Goal: Task Accomplishment & Management: Manage account settings

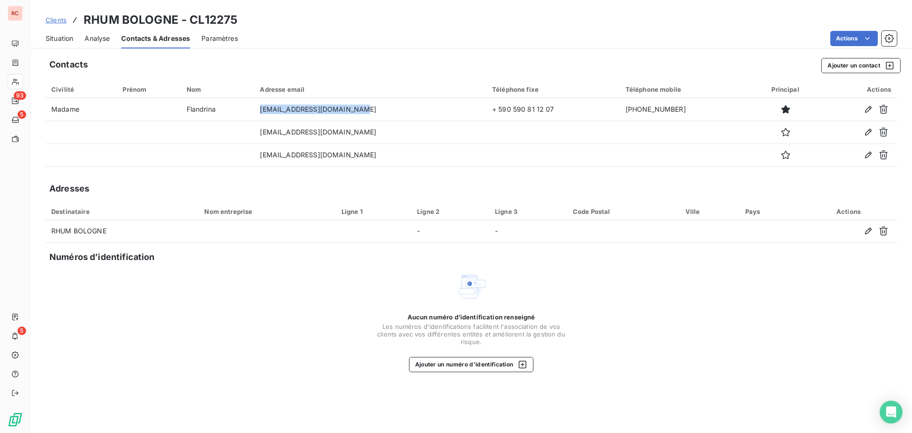
click at [61, 19] on span "Clients" at bounding box center [56, 20] width 21 height 8
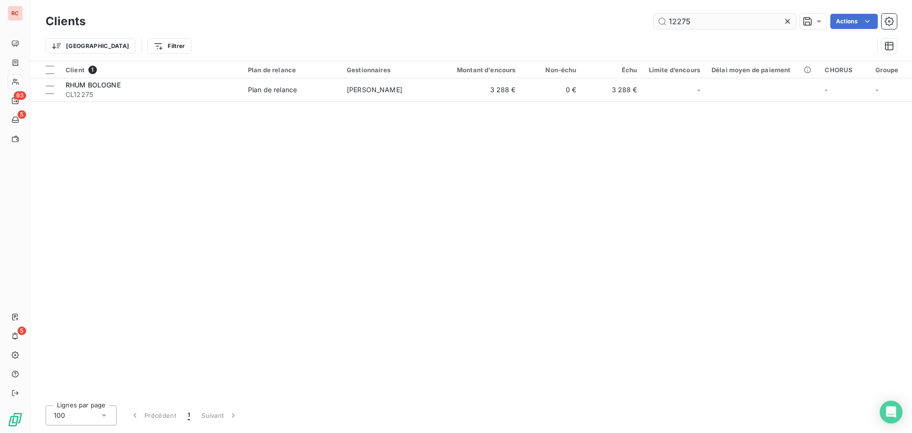
drag, startPoint x: 710, startPoint y: 24, endPoint x: 659, endPoint y: 23, distance: 50.3
click at [659, 23] on input "12275" at bounding box center [724, 21] width 142 height 15
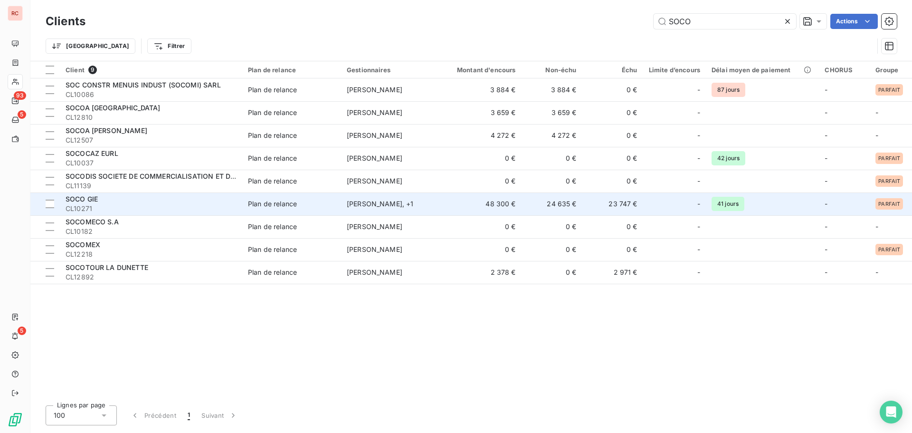
type input "SOCO"
click at [88, 201] on span "SOCO GIE" at bounding box center [82, 199] width 32 height 8
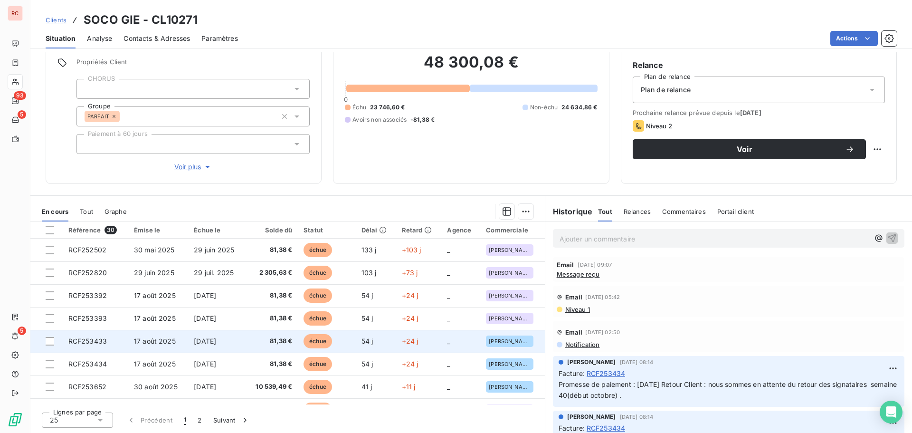
click at [96, 341] on span "RCF253433" at bounding box center [87, 341] width 38 height 8
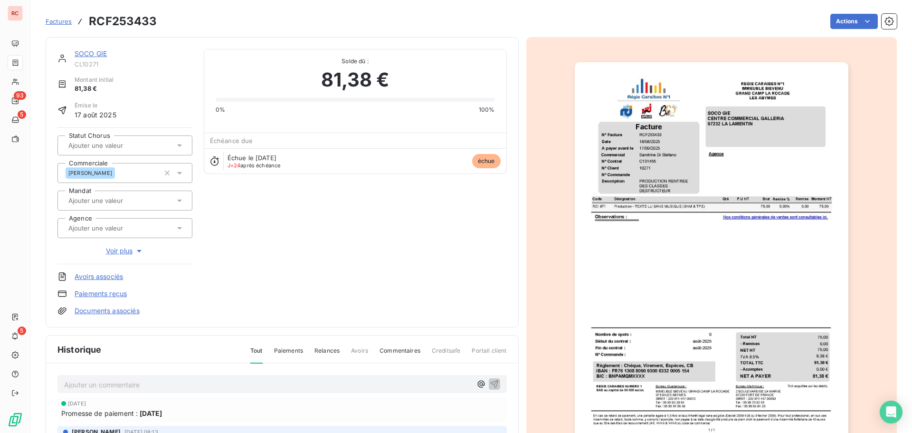
click at [86, 381] on p "Ajouter un commentaire ﻿" at bounding box center [267, 384] width 407 height 12
drag, startPoint x: 168, startPoint y: 383, endPoint x: 44, endPoint y: 384, distance: 124.0
click at [44, 384] on section "Factures RCF253433 Actions SOCO GIE CL10271 Montant initial 81,38 € Émise le [D…" at bounding box center [470, 216] width 881 height 433
copy span "[DATE] Ordre de virement"
click at [490, 385] on icon "button" at bounding box center [494, 382] width 9 height 9
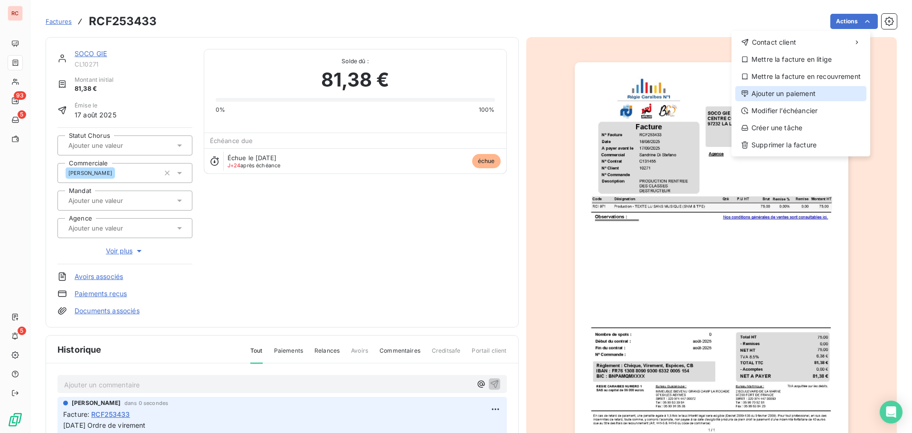
click at [792, 91] on div "Ajouter un paiement" at bounding box center [800, 93] width 131 height 15
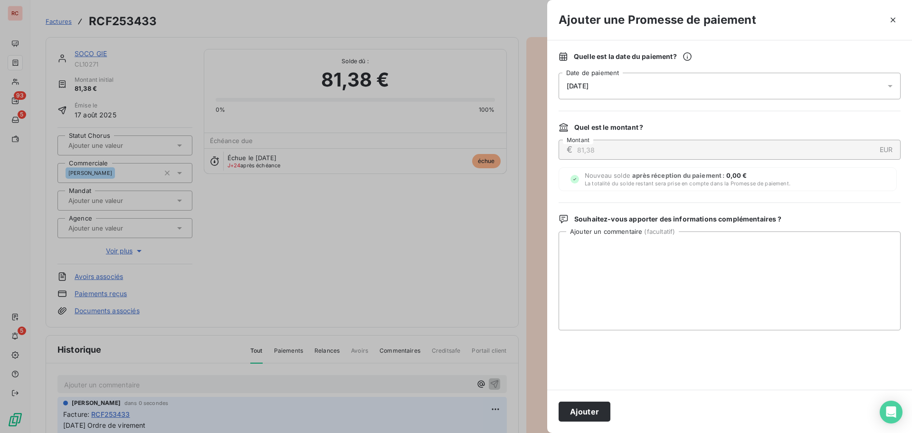
click at [891, 86] on icon at bounding box center [890, 86] width 5 height 2
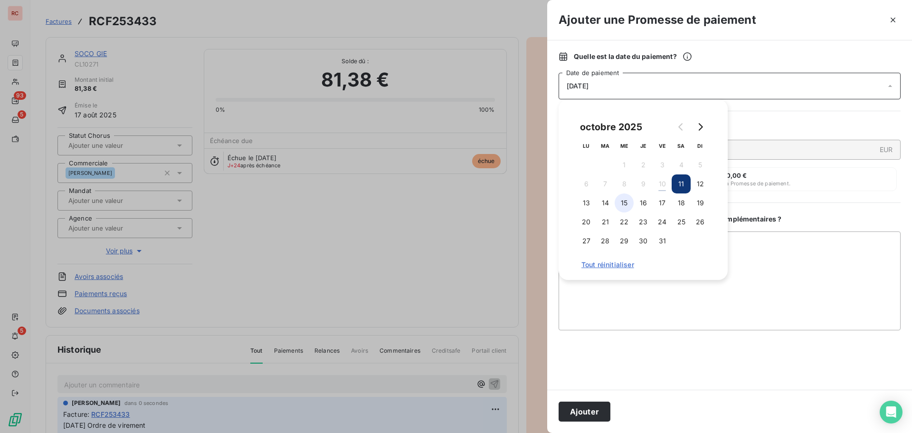
click at [633, 206] on button "15" at bounding box center [624, 202] width 19 height 19
click at [614, 205] on button "14" at bounding box center [605, 202] width 19 height 19
click at [630, 204] on button "15" at bounding box center [624, 202] width 19 height 19
click at [601, 291] on textarea "Ajouter un commentaire ( facultatif )" at bounding box center [729, 280] width 342 height 99
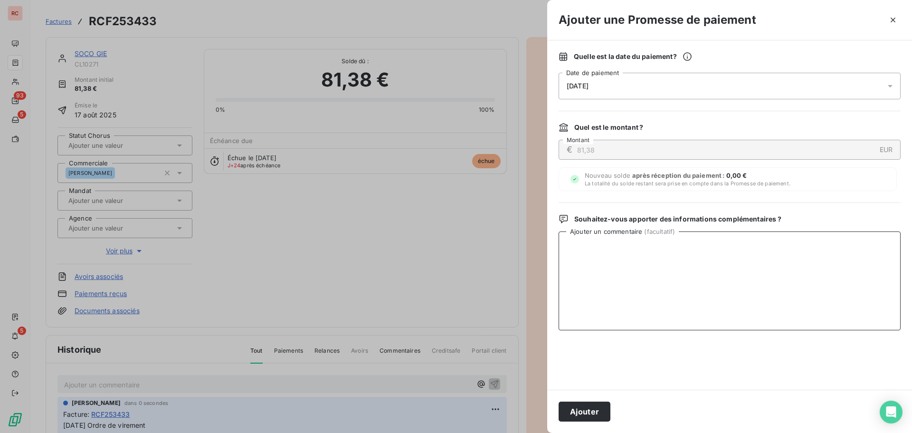
paste textarea "[DATE] Ordre de virement"
type textarea "[DATE] Ordre de virement"
click at [586, 407] on button "Ajouter" at bounding box center [584, 411] width 52 height 20
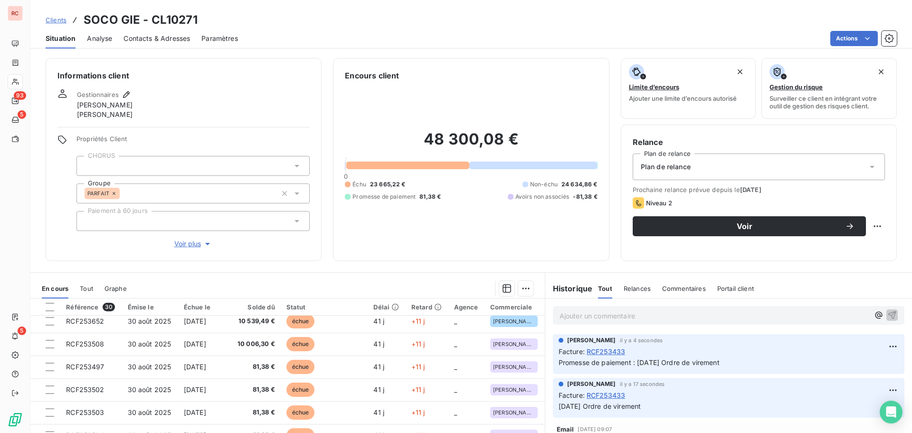
scroll to position [95, 0]
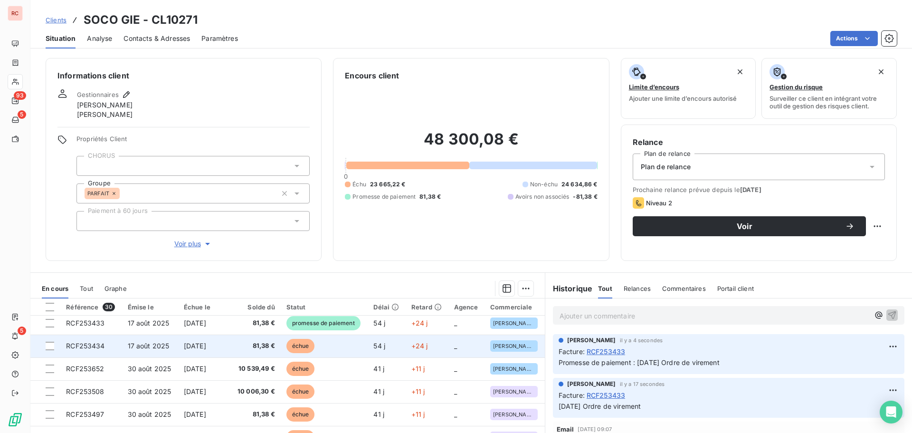
click at [173, 348] on td "17 août 2025" at bounding box center [150, 345] width 56 height 23
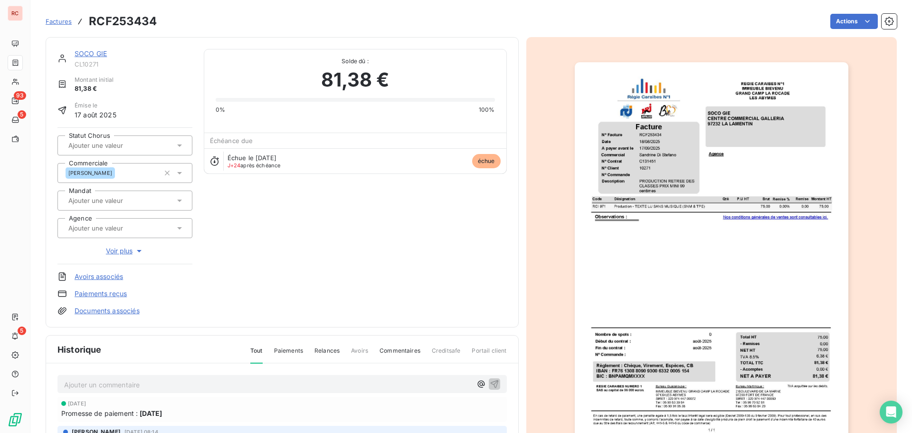
click at [103, 388] on p "Ajouter un commentaire ﻿" at bounding box center [267, 384] width 407 height 12
click at [490, 382] on icon "button" at bounding box center [494, 382] width 9 height 9
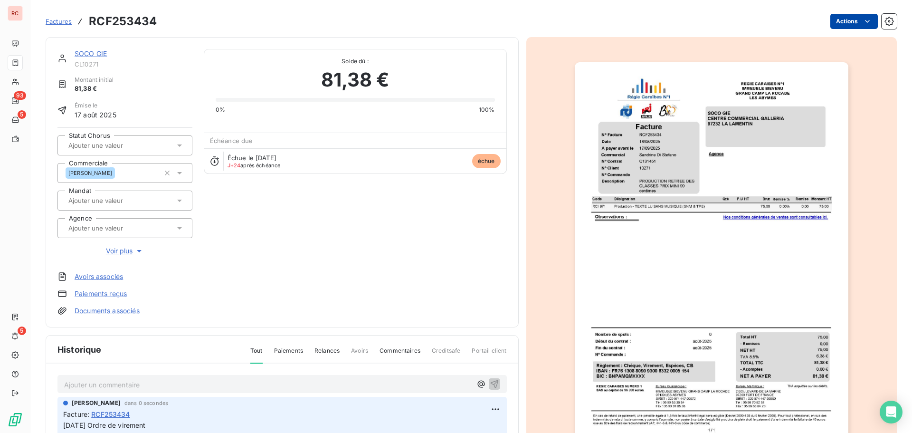
click at [846, 14] on html "RC 93 5 5 Factures RCF253434 Actions SOCO GIE CL10271 Montant initial 81,38 € É…" at bounding box center [456, 216] width 912 height 433
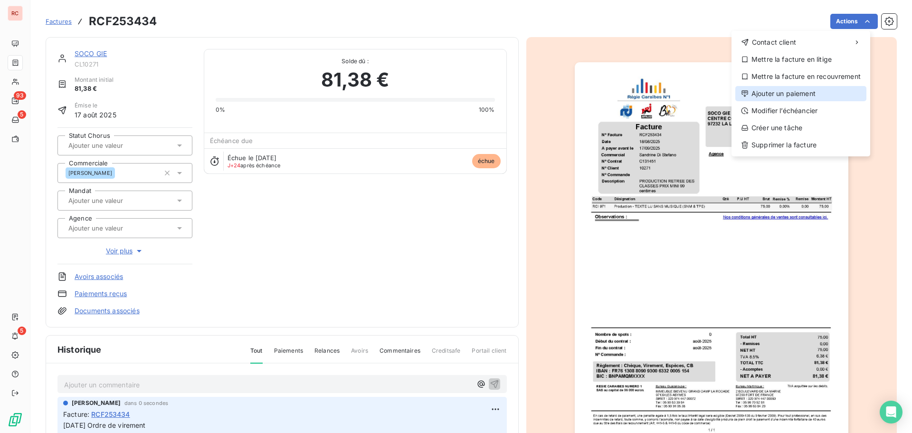
click at [789, 89] on div "Ajouter un paiement" at bounding box center [800, 93] width 131 height 15
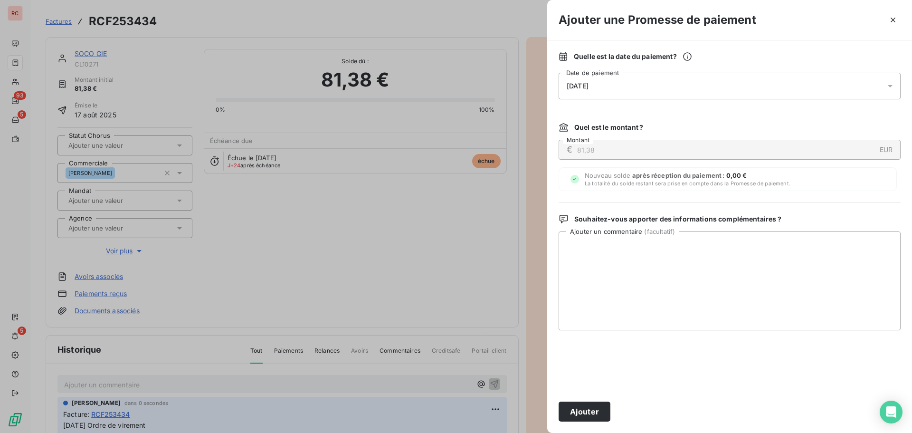
click at [635, 88] on div "[DATE]" at bounding box center [729, 86] width 342 height 27
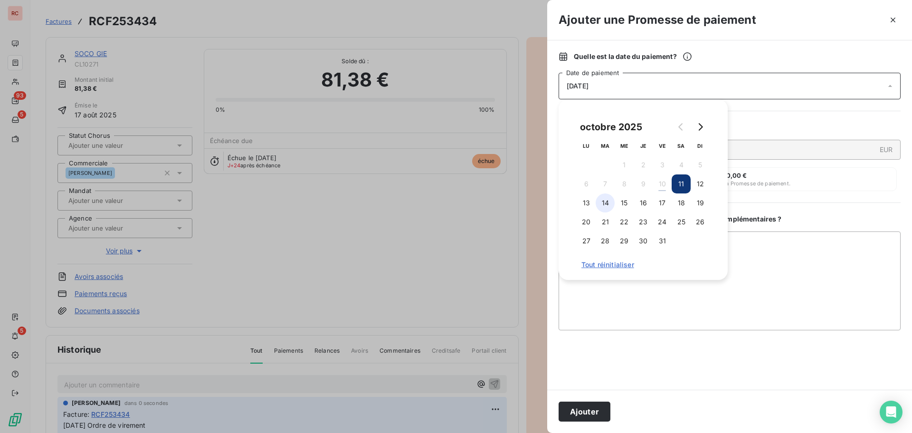
click at [608, 203] on button "14" at bounding box center [605, 202] width 19 height 19
click at [610, 289] on textarea "Ajouter un commentaire ( facultatif )" at bounding box center [729, 280] width 342 height 99
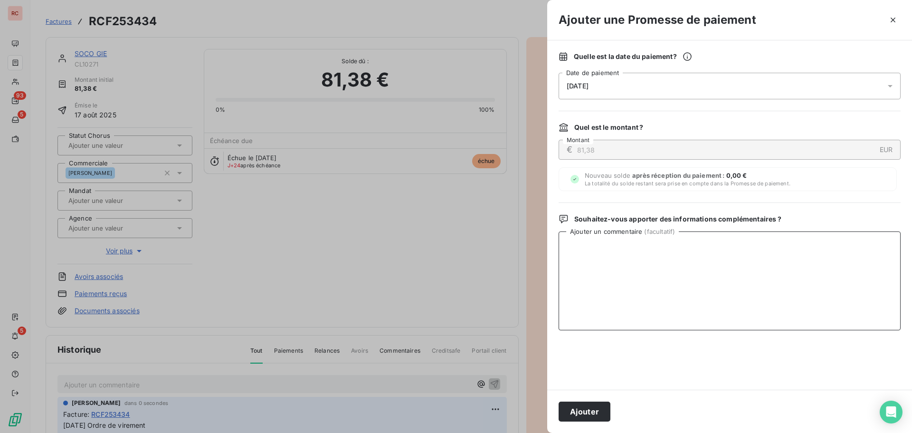
paste textarea "[DATE] Ordre de virement"
type textarea "[DATE] Ordre de virement"
click at [588, 417] on button "Ajouter" at bounding box center [584, 411] width 52 height 20
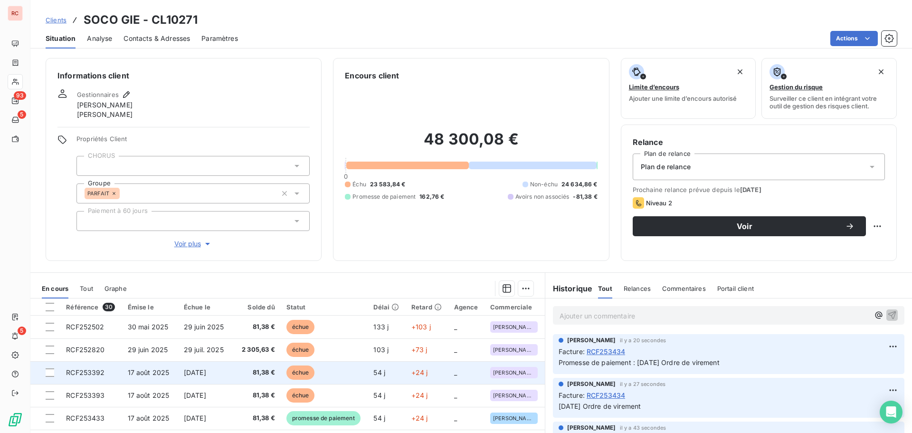
click at [122, 372] on td "17 août 2025" at bounding box center [150, 372] width 56 height 23
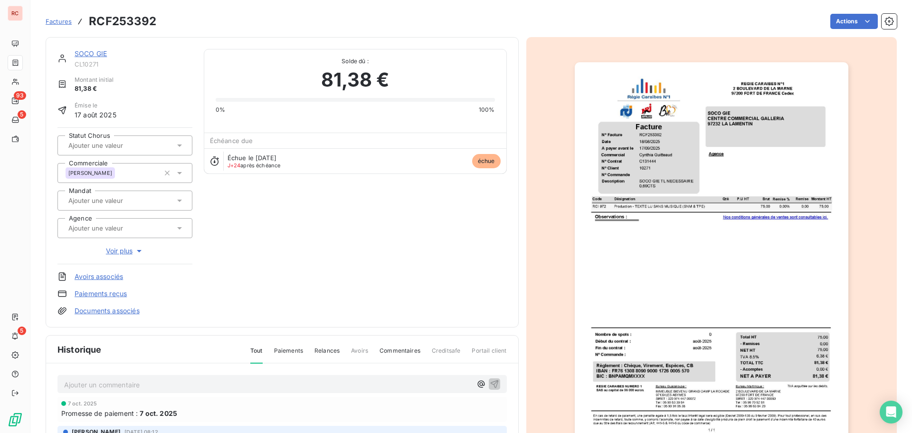
click at [112, 385] on p "Ajouter un commentaire ﻿" at bounding box center [267, 384] width 407 height 12
click at [490, 384] on icon "button" at bounding box center [494, 382] width 9 height 9
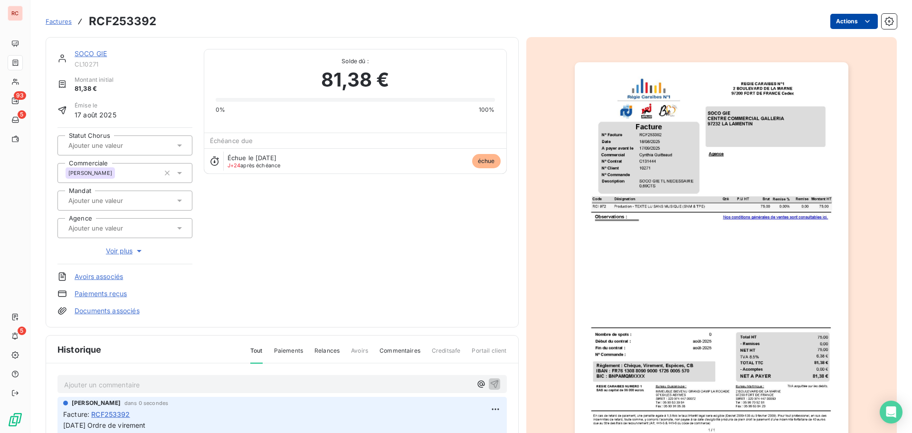
click at [843, 21] on html "RC 93 5 5 Factures RCF253392 Actions SOCO GIE CL10271 Montant initial 81,38 € É…" at bounding box center [456, 216] width 912 height 433
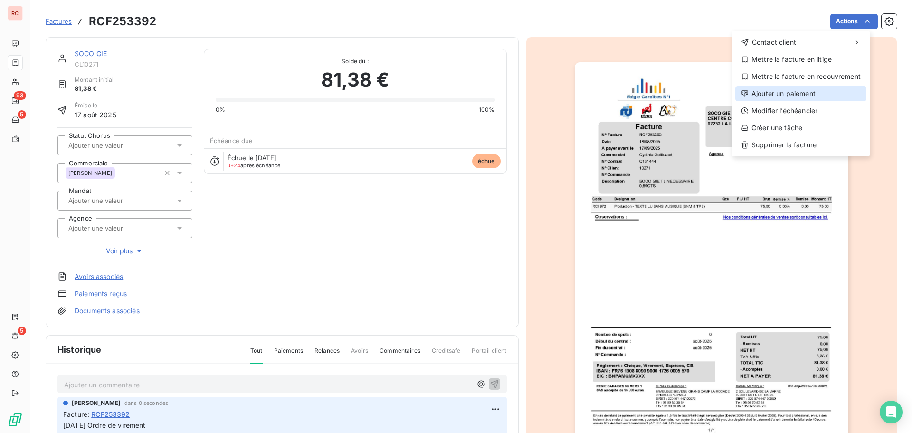
click at [781, 92] on div "Ajouter un paiement" at bounding box center [800, 93] width 131 height 15
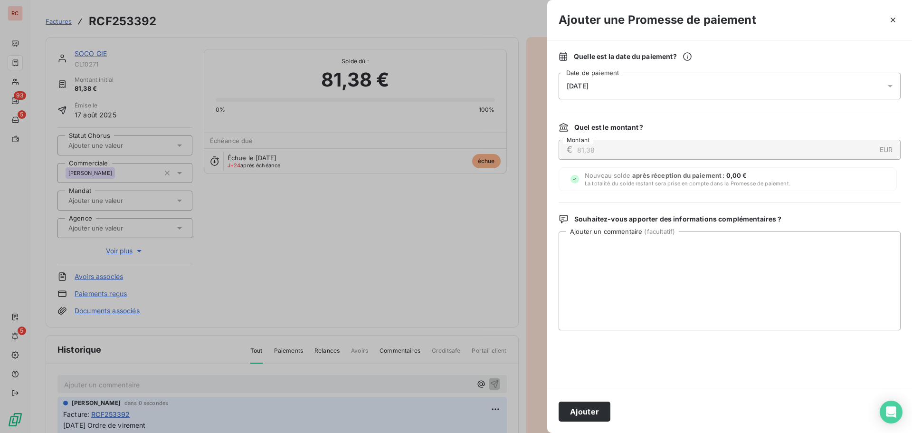
click at [609, 89] on div "[DATE]" at bounding box center [729, 86] width 342 height 27
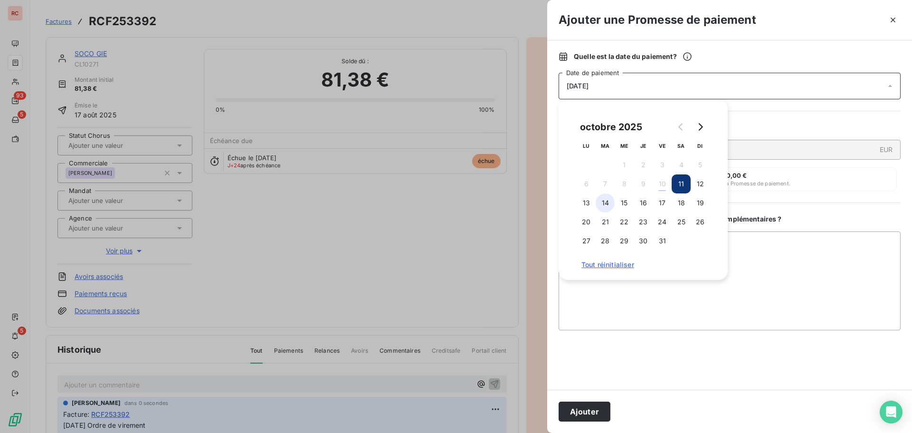
click at [609, 202] on button "14" at bounding box center [605, 202] width 19 height 19
click at [592, 286] on textarea "Ajouter un commentaire ( facultatif )" at bounding box center [729, 280] width 342 height 99
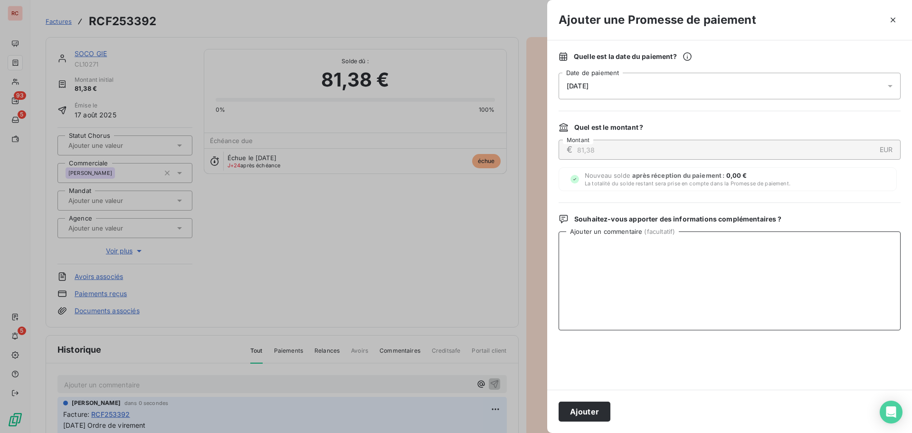
paste textarea "[DATE] Ordre de virement"
type textarea "[DATE] Ordre de virement"
click at [584, 414] on button "Ajouter" at bounding box center [584, 411] width 52 height 20
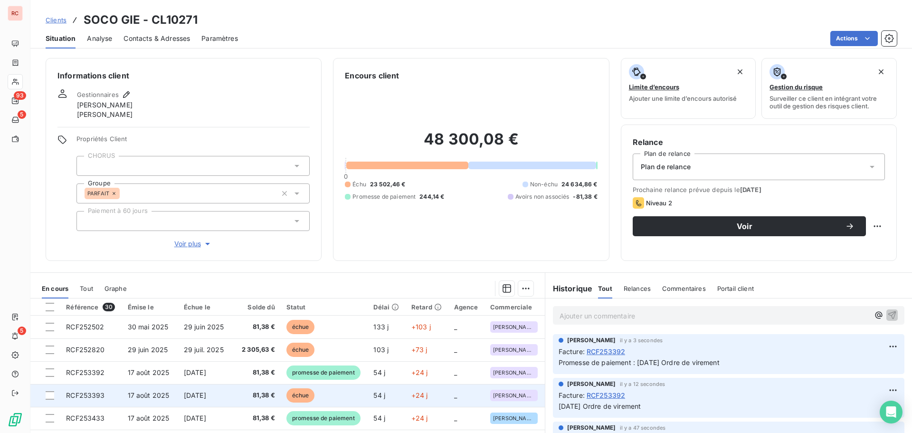
click at [158, 398] on span "17 août 2025" at bounding box center [149, 395] width 42 height 8
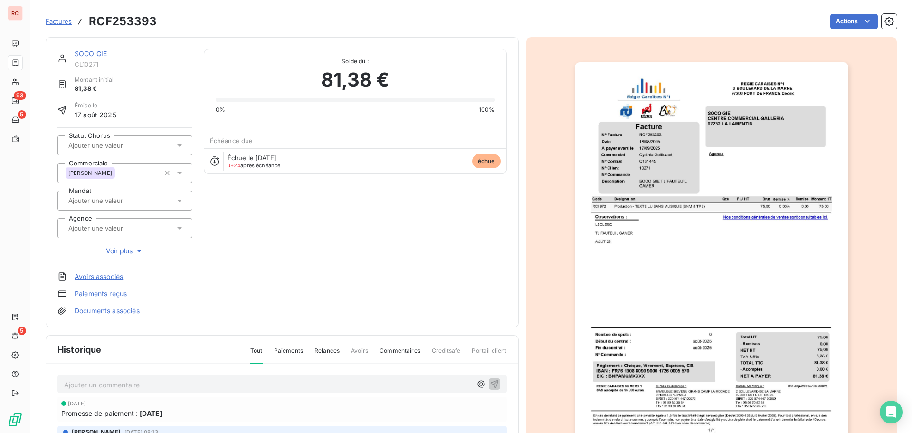
click at [137, 389] on p "Ajouter un commentaire ﻿" at bounding box center [267, 384] width 407 height 12
click at [490, 380] on icon "button" at bounding box center [494, 382] width 9 height 9
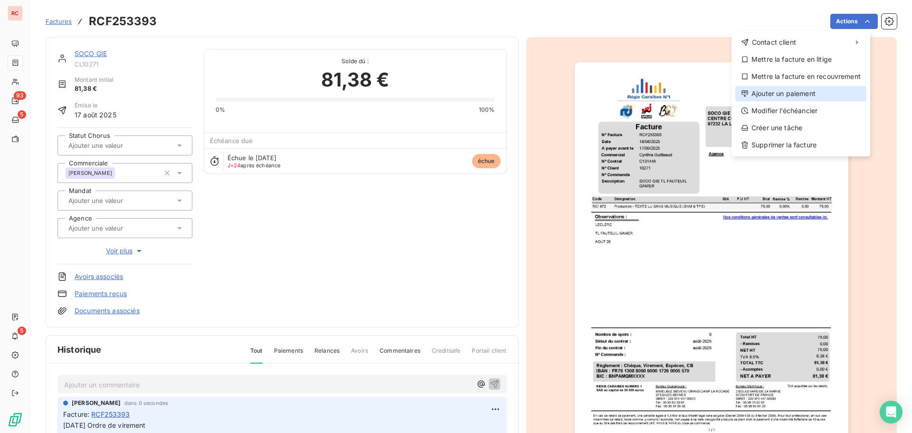
click at [788, 96] on div "Ajouter un paiement" at bounding box center [800, 93] width 131 height 15
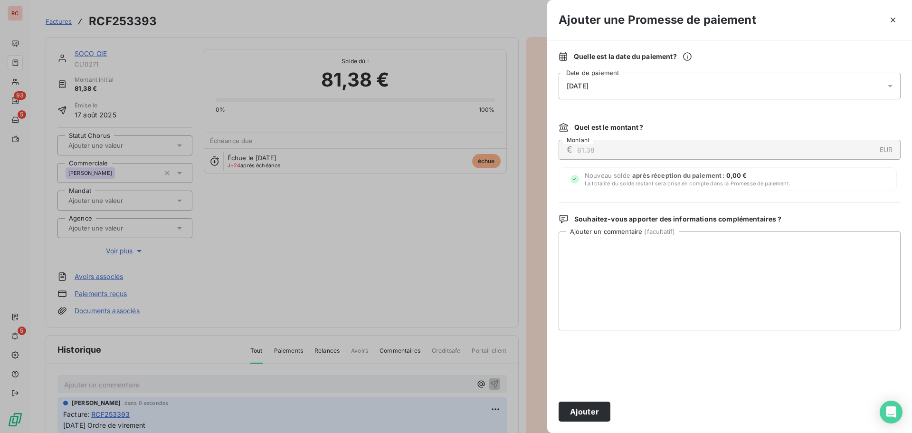
click at [672, 95] on div "[DATE]" at bounding box center [729, 86] width 342 height 27
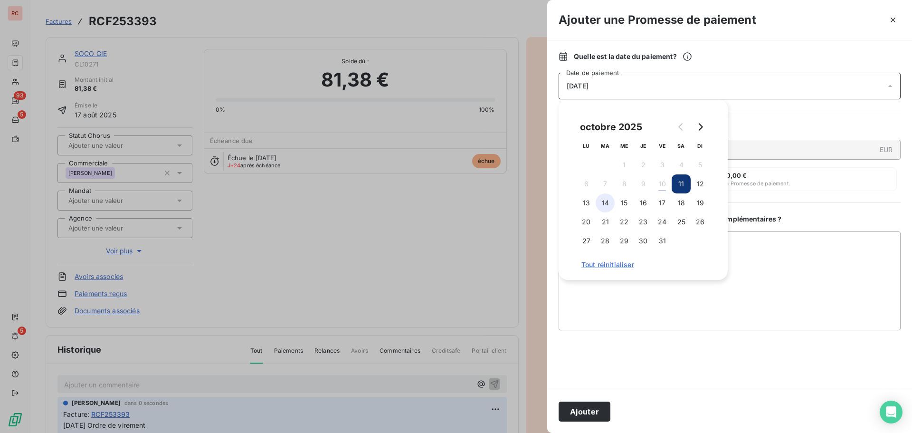
click at [601, 201] on button "14" at bounding box center [605, 202] width 19 height 19
click at [593, 301] on textarea "Ajouter un commentaire ( facultatif )" at bounding box center [729, 280] width 342 height 99
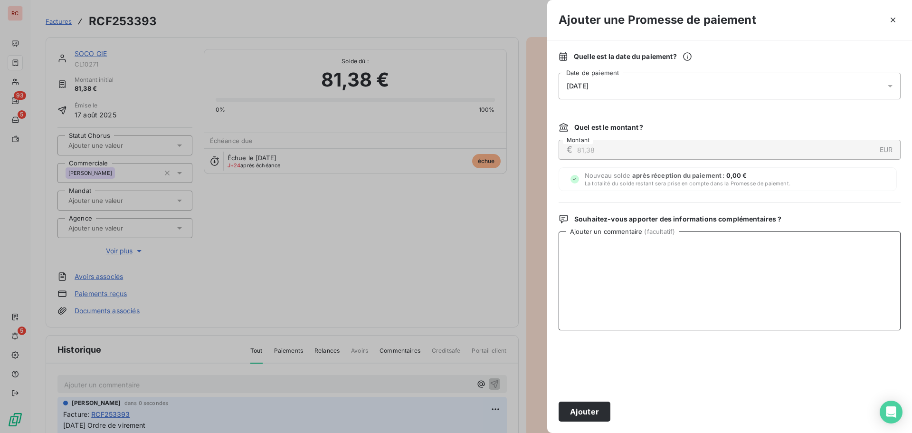
paste textarea "[DATE] Ordre de virement"
type textarea "[DATE] Ordre de virement"
click at [575, 416] on button "Ajouter" at bounding box center [584, 411] width 52 height 20
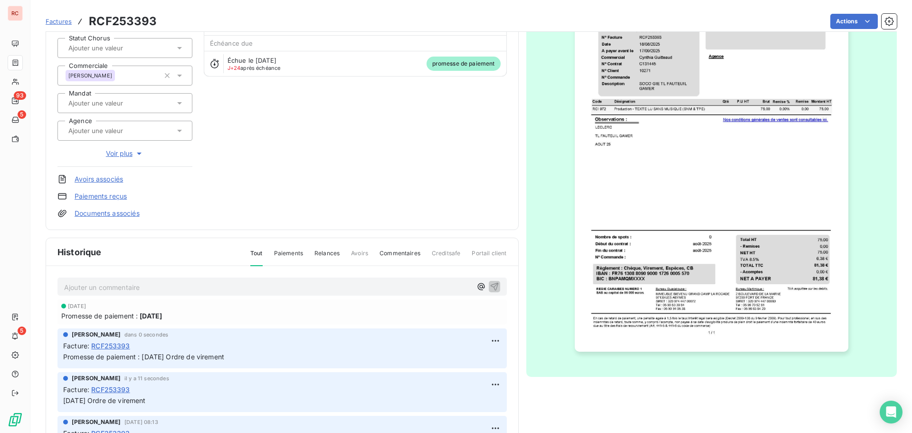
scroll to position [44, 0]
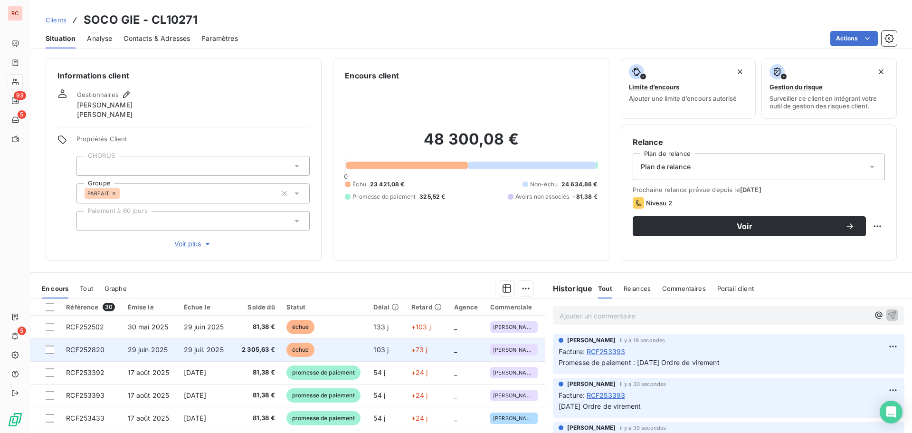
click at [108, 350] on td "RCF252820" at bounding box center [90, 349] width 61 height 23
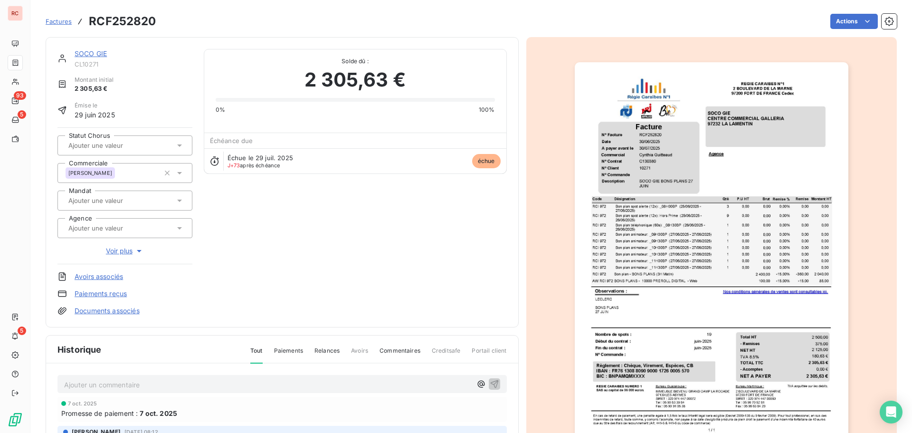
click at [75, 389] on p "Ajouter un commentaire ﻿" at bounding box center [267, 384] width 407 height 12
click at [490, 383] on icon "button" at bounding box center [494, 382] width 9 height 9
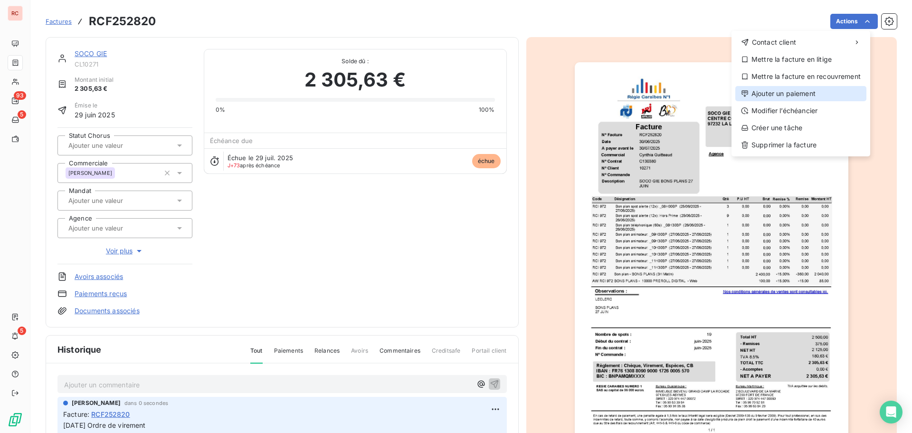
click at [772, 92] on div "Ajouter un paiement" at bounding box center [800, 93] width 131 height 15
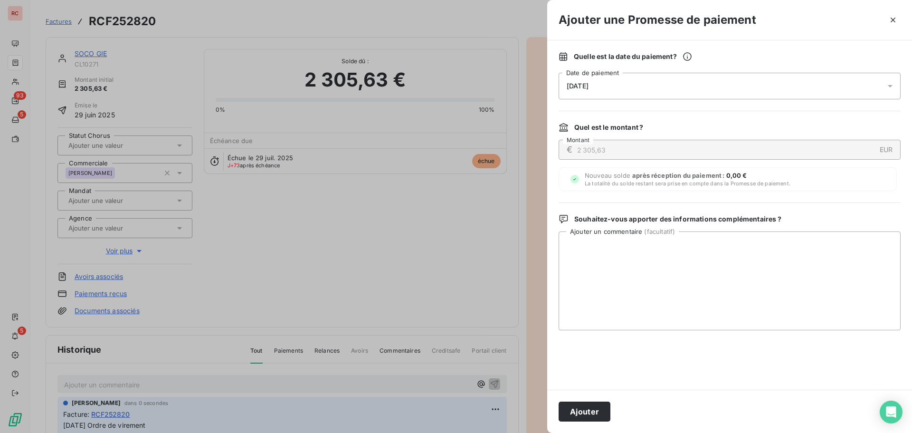
click at [854, 87] on div "[DATE]" at bounding box center [729, 86] width 342 height 27
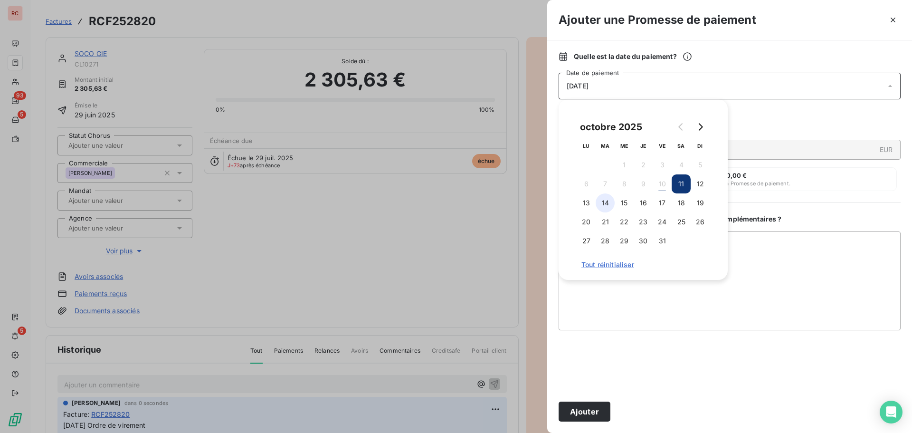
click at [604, 202] on button "14" at bounding box center [605, 202] width 19 height 19
click at [635, 291] on textarea "Ajouter un commentaire ( facultatif )" at bounding box center [729, 280] width 342 height 99
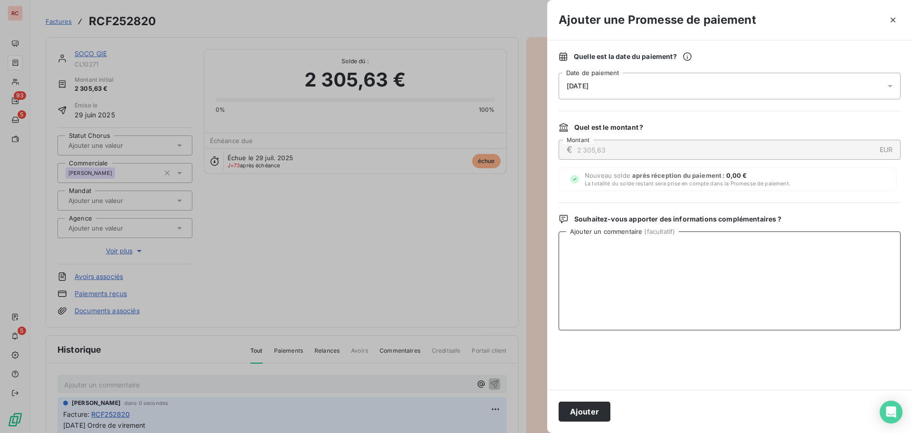
paste textarea "[DATE] Ordre de virement"
type textarea "[DATE] Ordre de virement"
click at [584, 408] on button "Ajouter" at bounding box center [584, 411] width 52 height 20
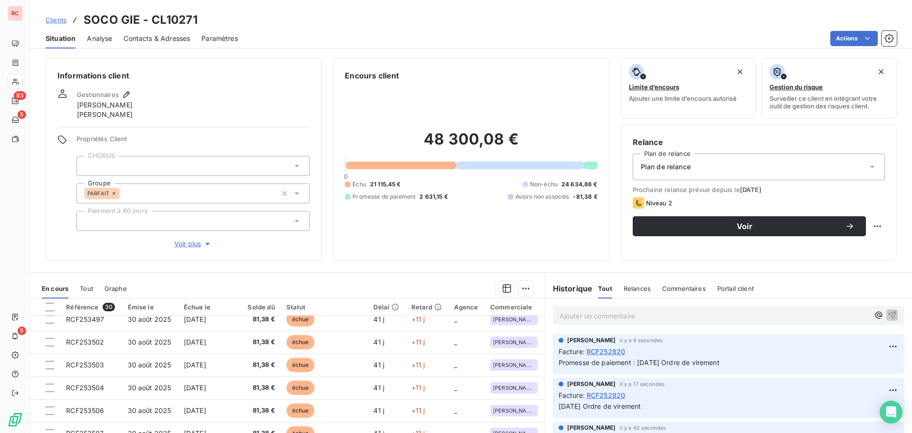
scroll to position [142, 0]
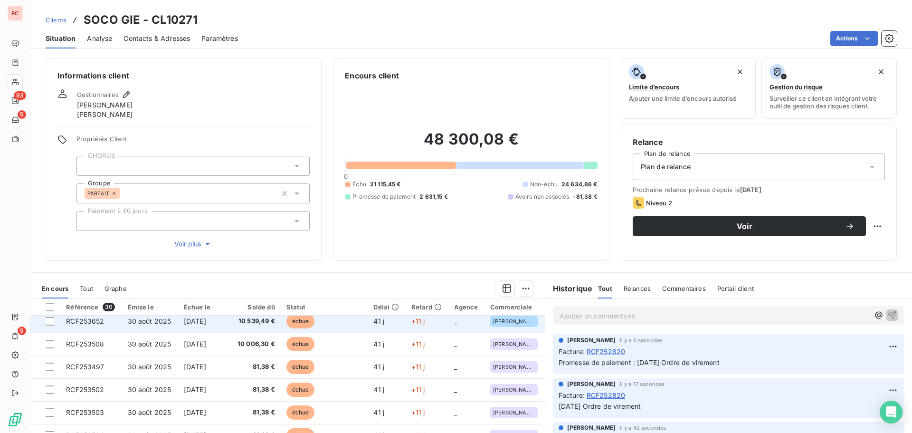
click at [206, 321] on span "[DATE]" at bounding box center [195, 321] width 22 height 8
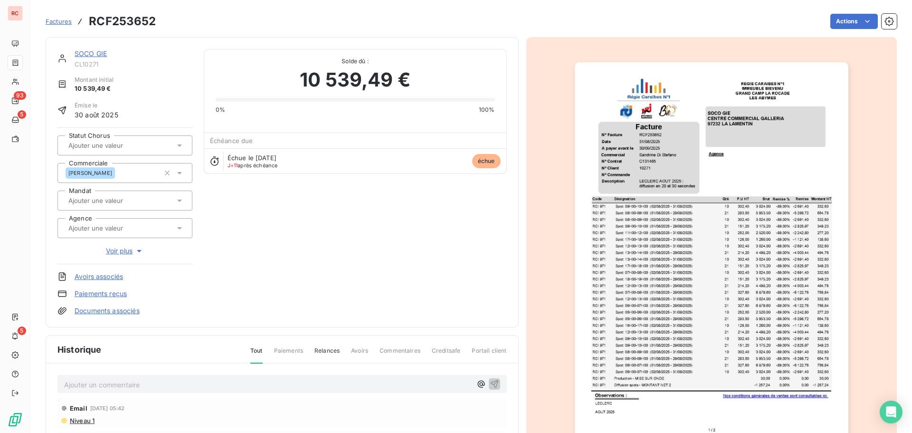
click at [72, 387] on p "Ajouter un commentaire ﻿" at bounding box center [267, 384] width 407 height 12
click at [491, 385] on icon "button" at bounding box center [494, 382] width 9 height 9
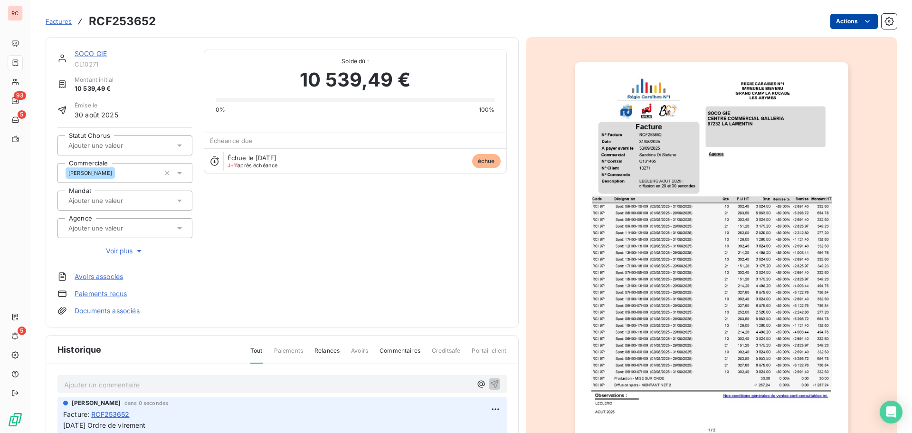
click at [836, 27] on html "RC 93 5 5 Factures RCF253652 Actions SOCO GIE CL10271 Montant initial 10 539,49…" at bounding box center [456, 216] width 912 height 433
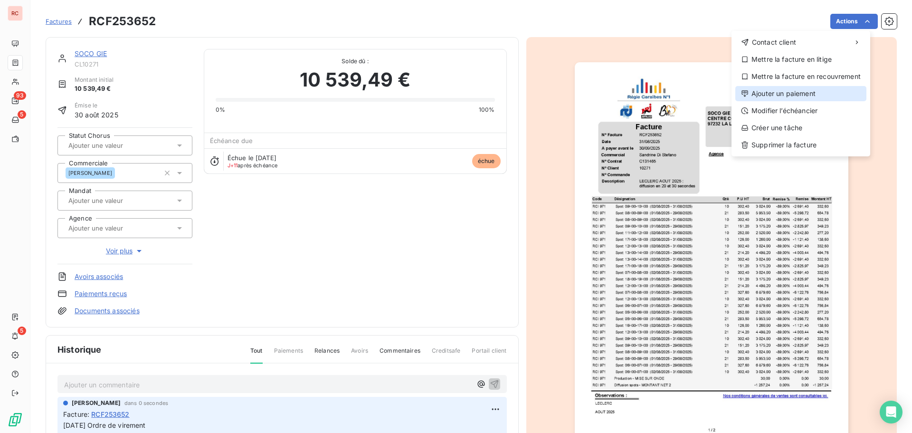
click at [801, 90] on div "Ajouter un paiement" at bounding box center [800, 93] width 131 height 15
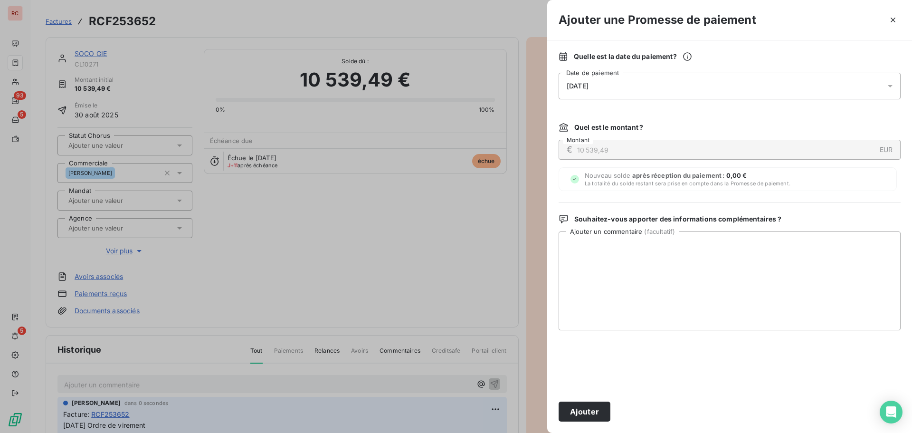
click at [666, 90] on div "[DATE]" at bounding box center [729, 86] width 342 height 27
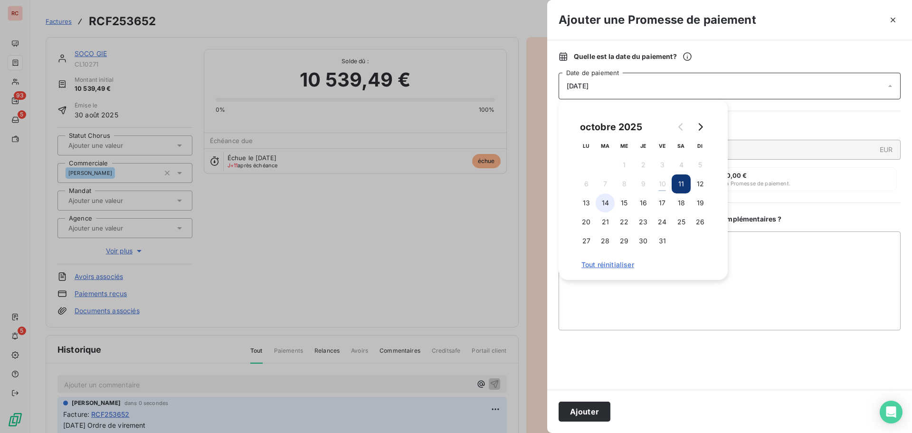
click at [607, 208] on button "14" at bounding box center [605, 202] width 19 height 19
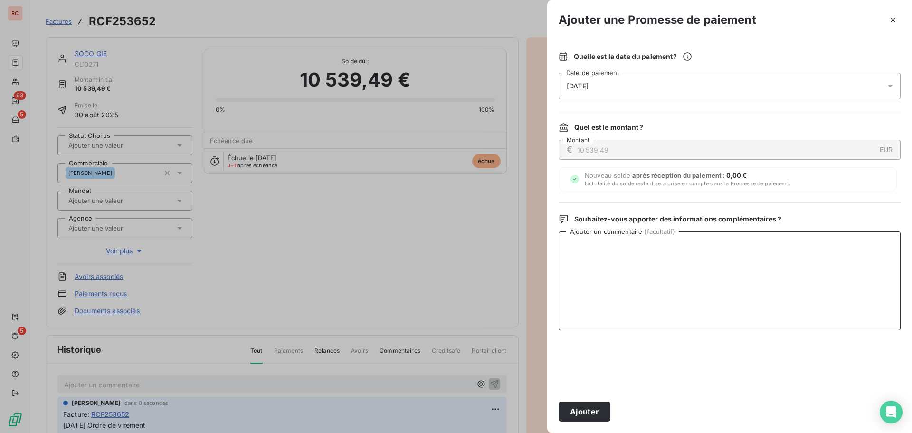
click at [606, 295] on textarea "Ajouter un commentaire ( facultatif )" at bounding box center [729, 280] width 342 height 99
paste textarea "[DATE] Ordre de virement"
type textarea "[DATE] Ordre de virement"
click at [593, 411] on button "Ajouter" at bounding box center [584, 411] width 52 height 20
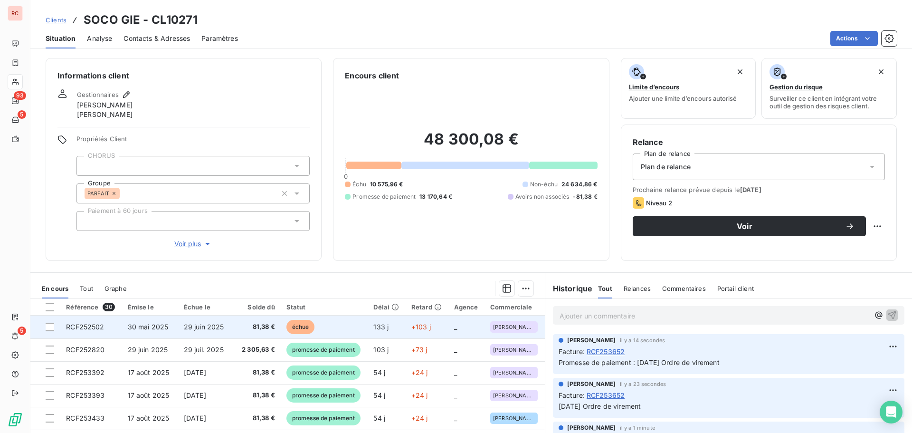
click at [224, 325] on td "29 juin 2025" at bounding box center [204, 326] width 53 height 23
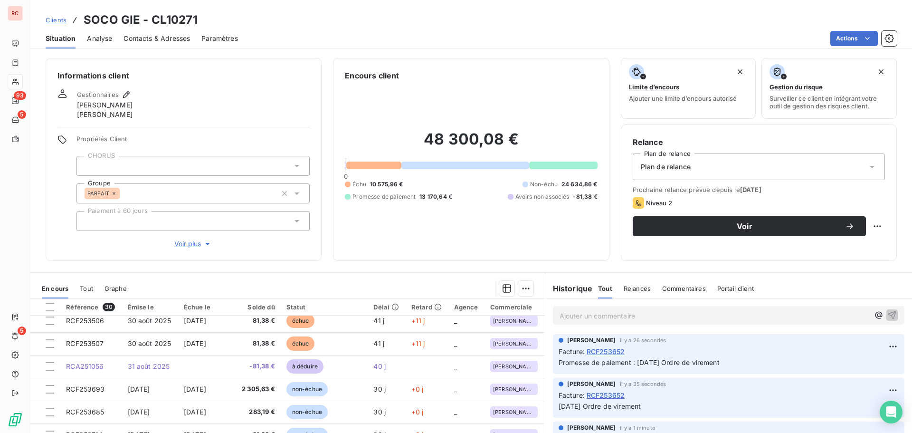
scroll to position [285, 0]
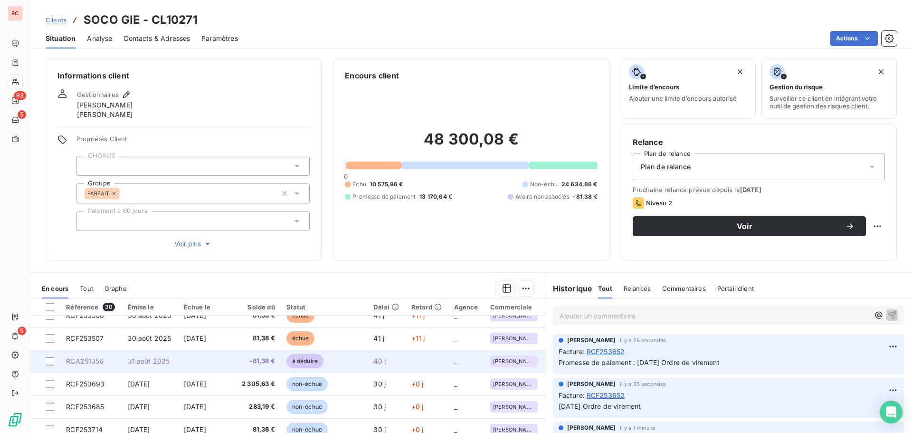
click at [193, 364] on td at bounding box center [204, 361] width 53 height 23
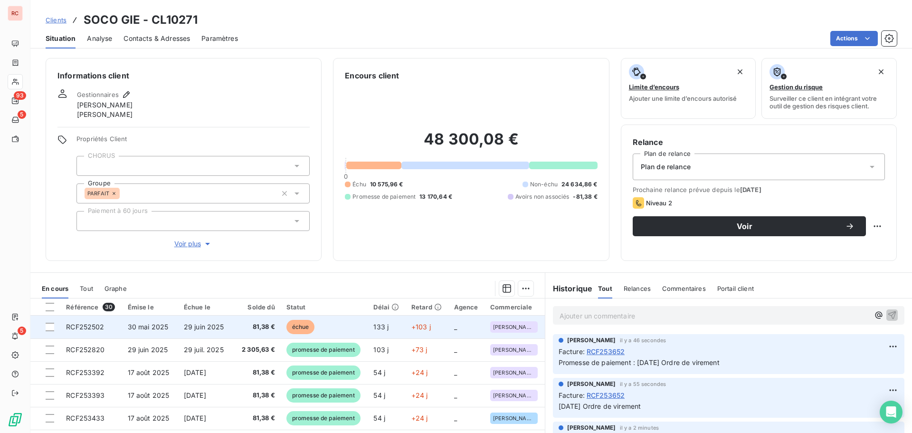
click at [165, 331] on td "30 mai 2025" at bounding box center [150, 326] width 56 height 23
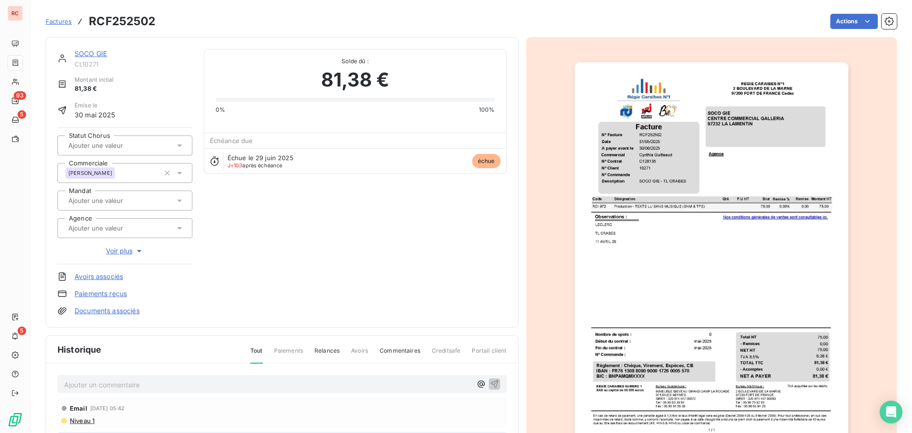
click at [101, 386] on p "Ajouter un commentaire ﻿" at bounding box center [267, 384] width 407 height 12
click at [490, 381] on icon "button" at bounding box center [494, 382] width 9 height 9
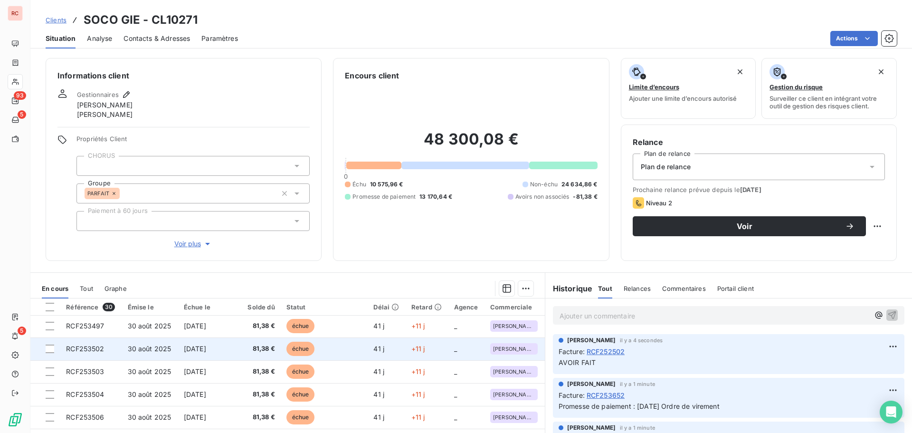
scroll to position [237, 0]
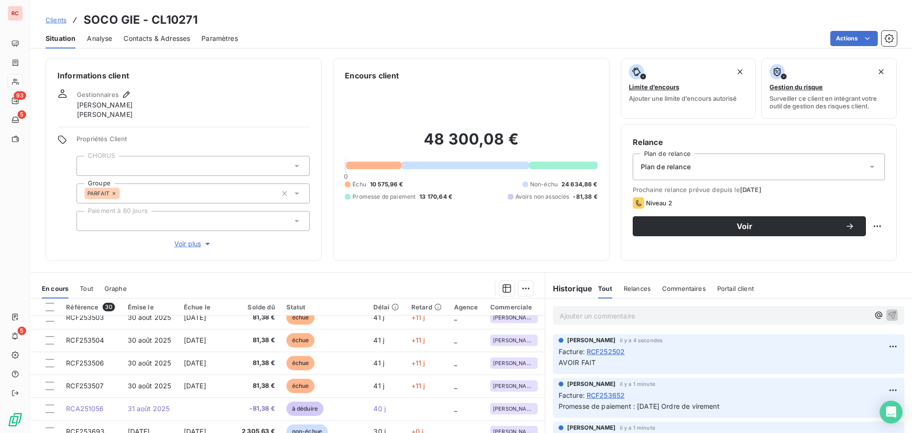
click at [61, 21] on span "Clients" at bounding box center [56, 20] width 21 height 8
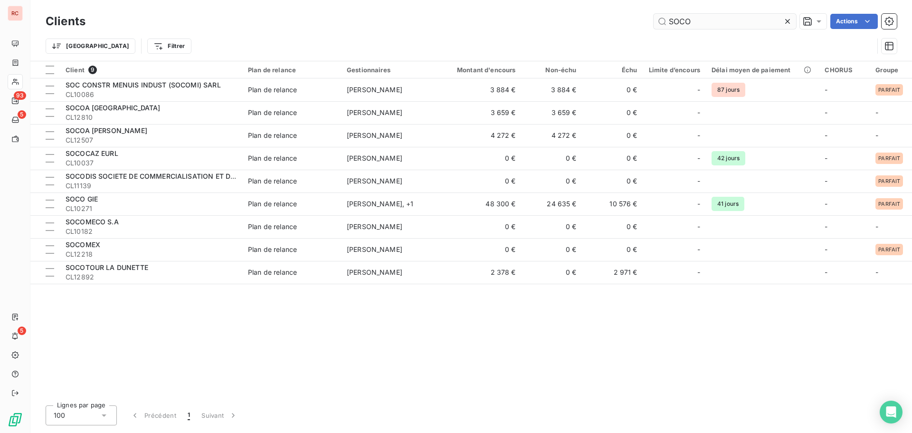
drag, startPoint x: 729, startPoint y: 28, endPoint x: 660, endPoint y: 24, distance: 69.5
click at [660, 24] on input "SOCO" at bounding box center [724, 21] width 142 height 15
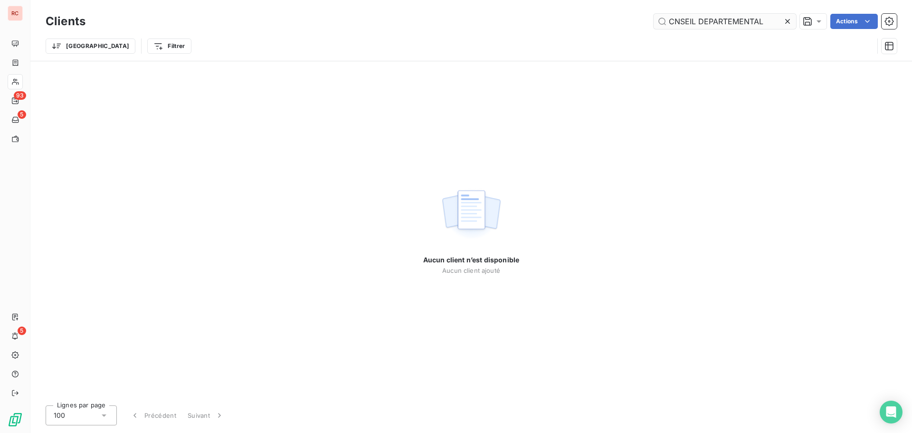
click at [673, 23] on input "CNSEIL DEPARTEMENTAL" at bounding box center [724, 21] width 142 height 15
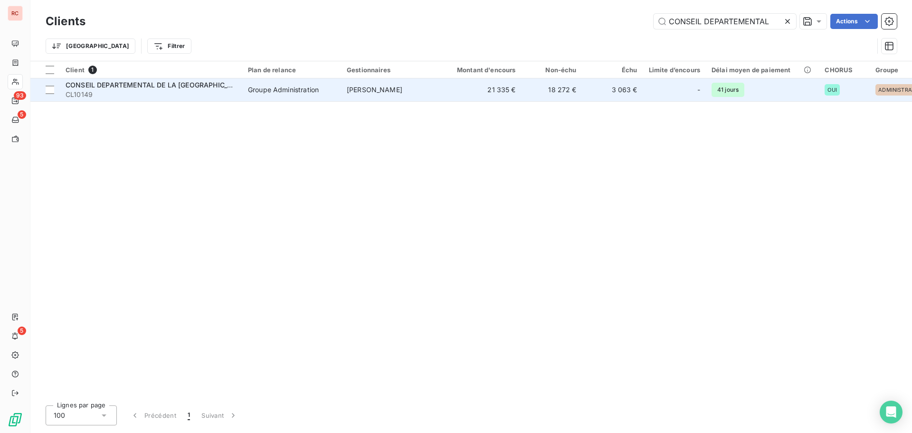
type input "CONSEIL DEPARTEMENTAL"
click at [223, 89] on div "CONSEIL DEPARTEMENTAL DE LA [GEOGRAPHIC_DATA]" at bounding box center [151, 84] width 171 height 9
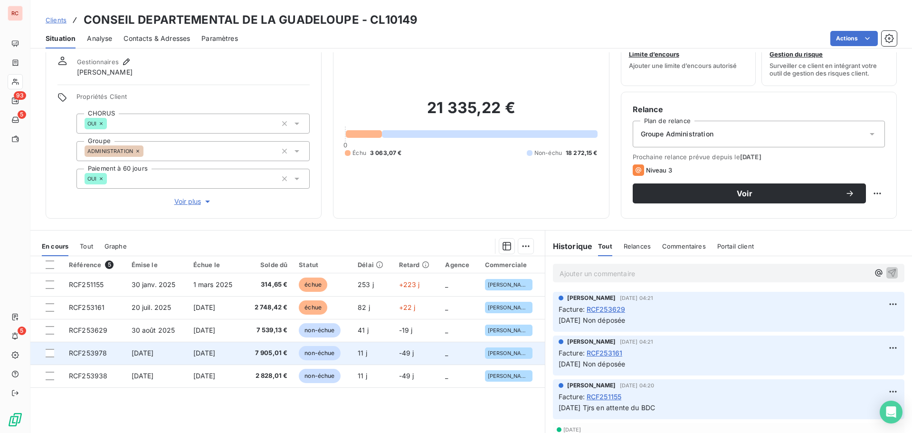
scroll to position [67, 0]
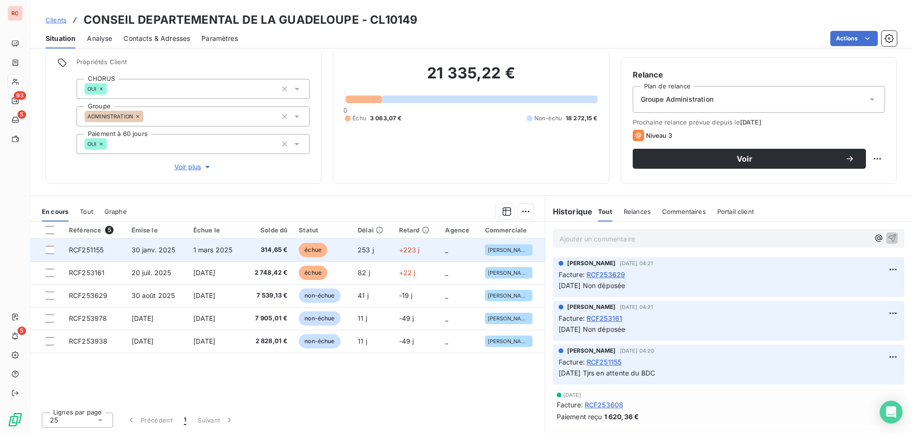
click at [173, 255] on td "30 janv. 2025" at bounding box center [157, 249] width 62 height 23
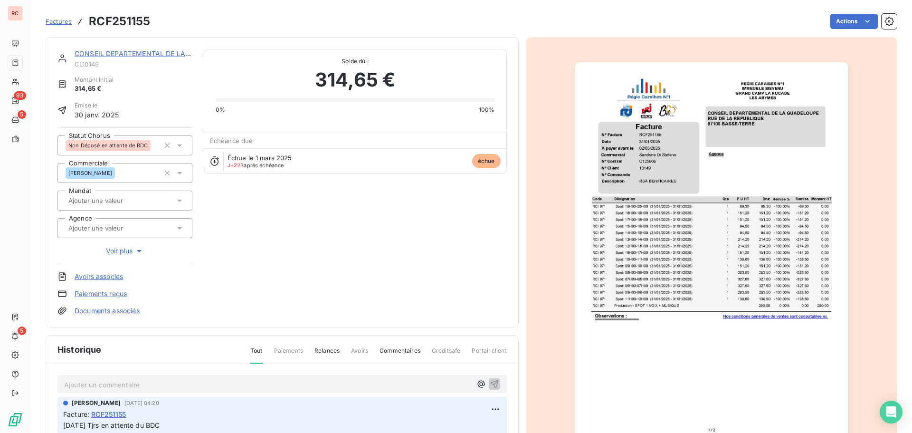
click at [181, 144] on icon at bounding box center [179, 145] width 9 height 9
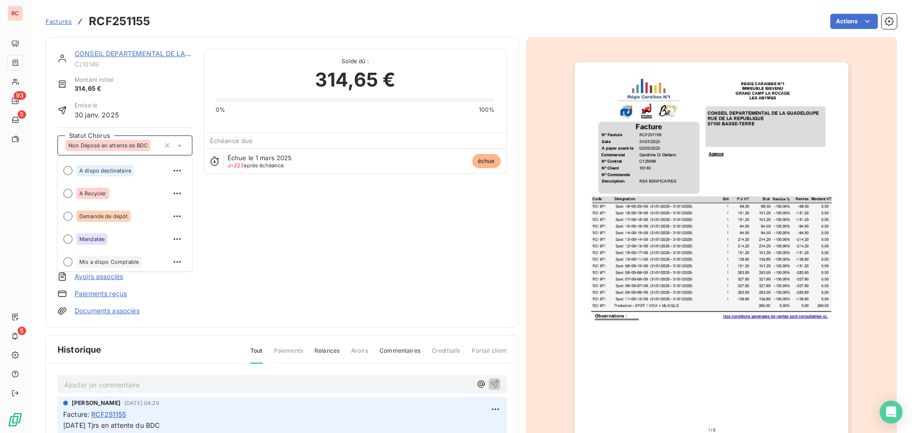
scroll to position [47, 0]
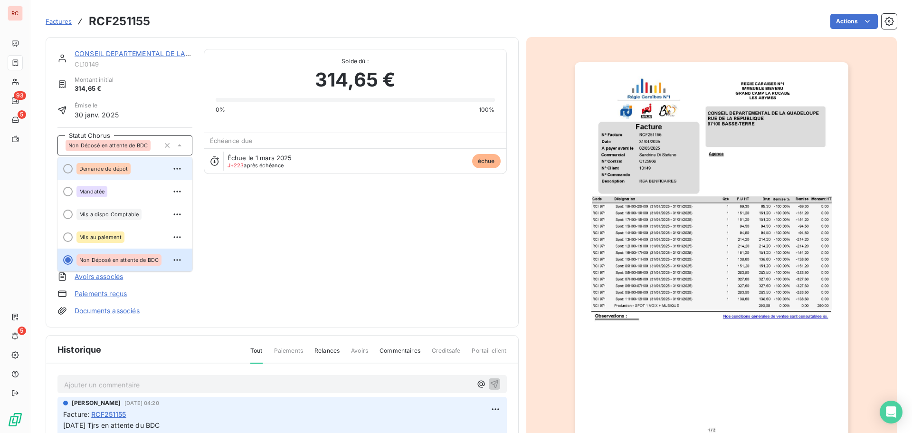
click at [129, 171] on div "Demande de dépôt" at bounding box center [103, 168] width 54 height 11
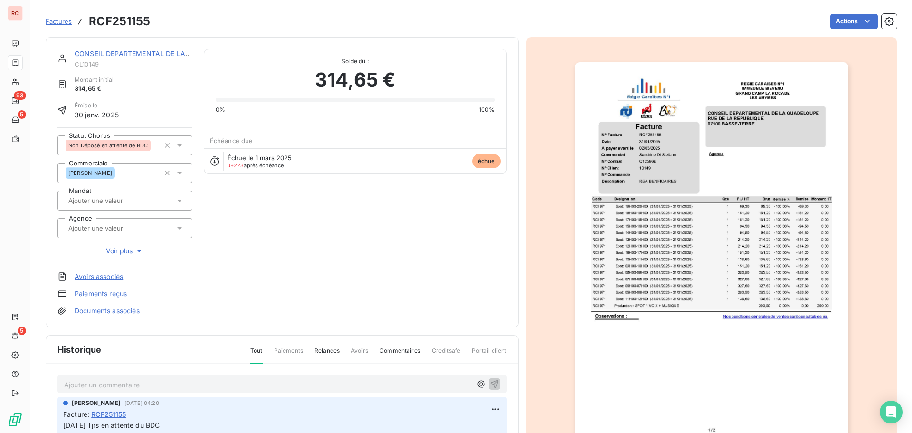
scroll to position [0, 0]
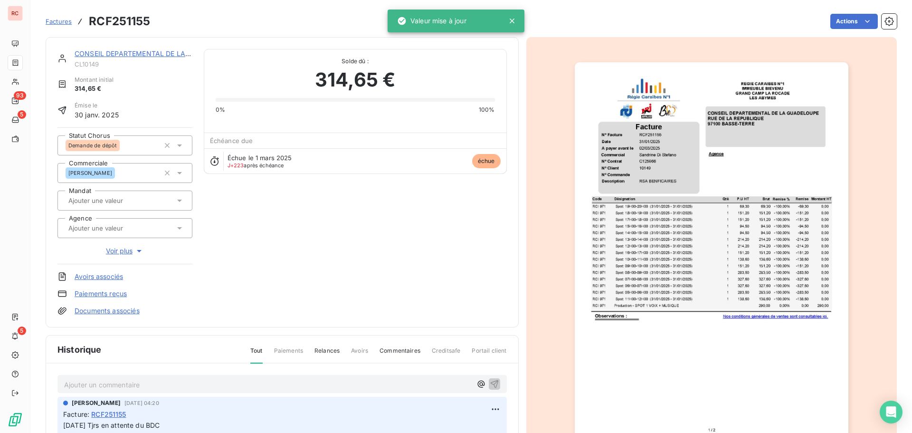
click at [98, 382] on p "Ajouter un commentaire ﻿" at bounding box center [267, 384] width 407 height 12
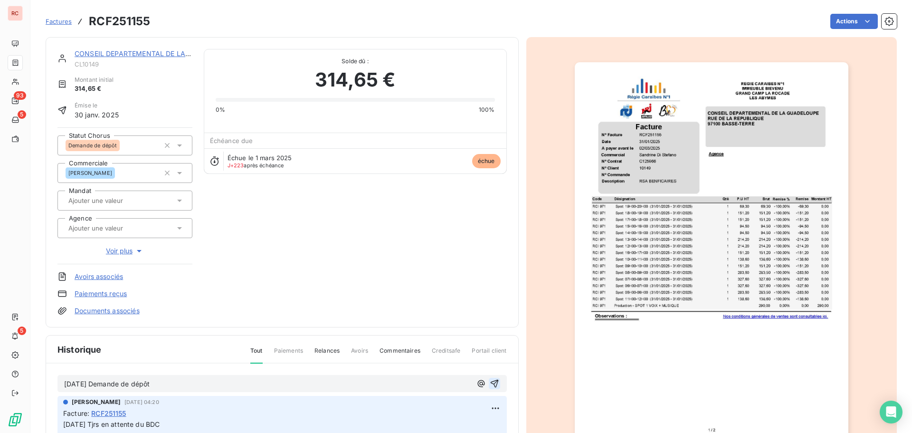
click at [490, 385] on icon "button" at bounding box center [494, 382] width 9 height 9
click at [93, 52] on link "CONSEIL DEPARTEMENTAL DE LA [GEOGRAPHIC_DATA]" at bounding box center [166, 53] width 182 height 8
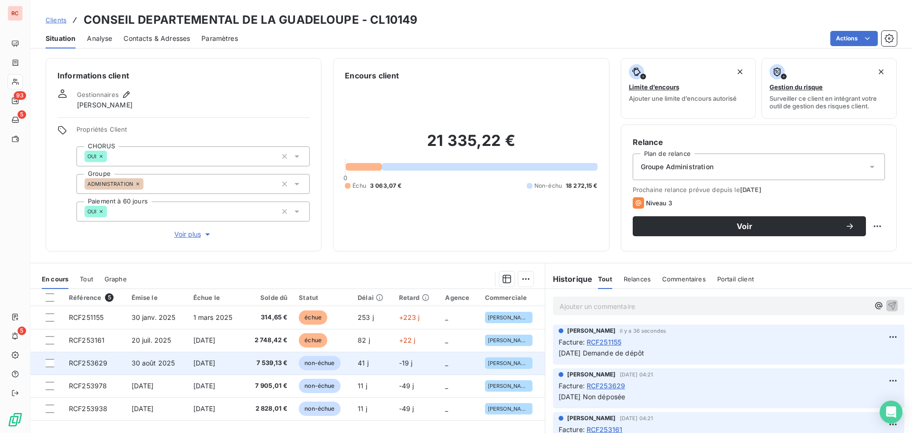
click at [102, 363] on span "RCF253629" at bounding box center [88, 363] width 38 height 8
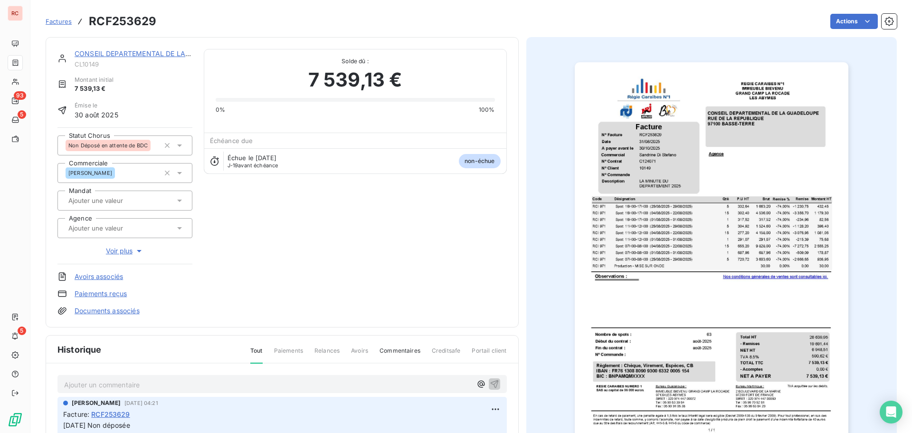
click at [177, 146] on icon at bounding box center [179, 145] width 9 height 9
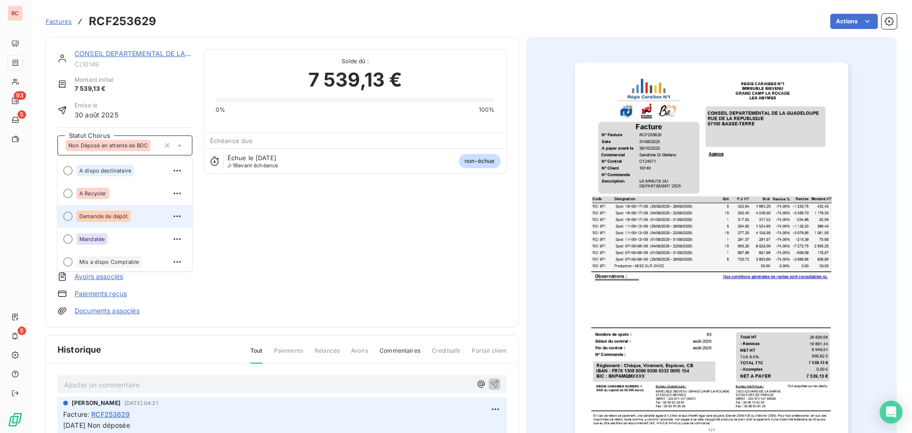
scroll to position [47, 0]
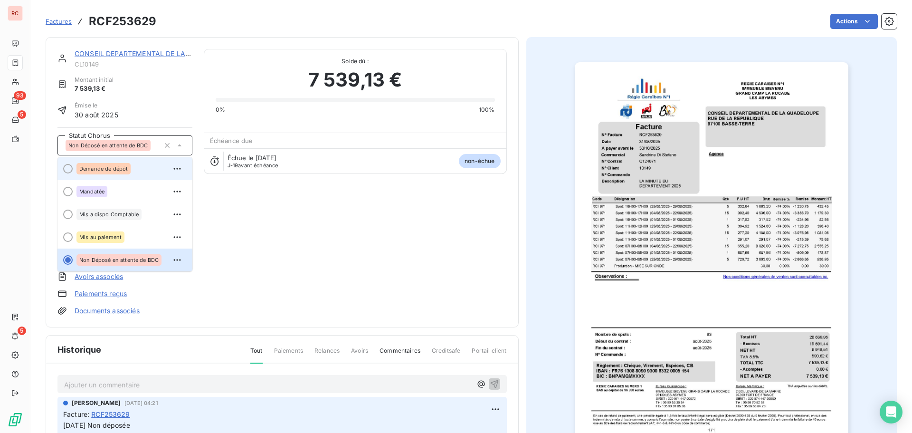
click at [120, 169] on span "Demande de dépôt" at bounding box center [103, 169] width 48 height 6
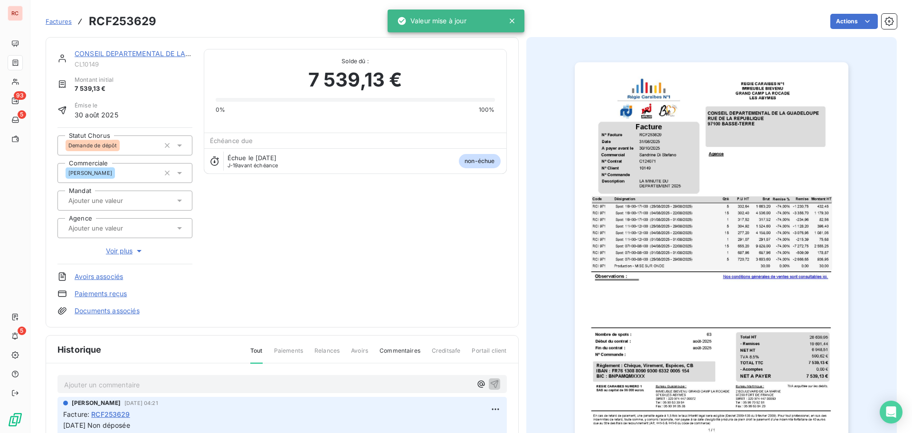
click at [89, 380] on p "Ajouter un commentaire ﻿" at bounding box center [267, 384] width 407 height 12
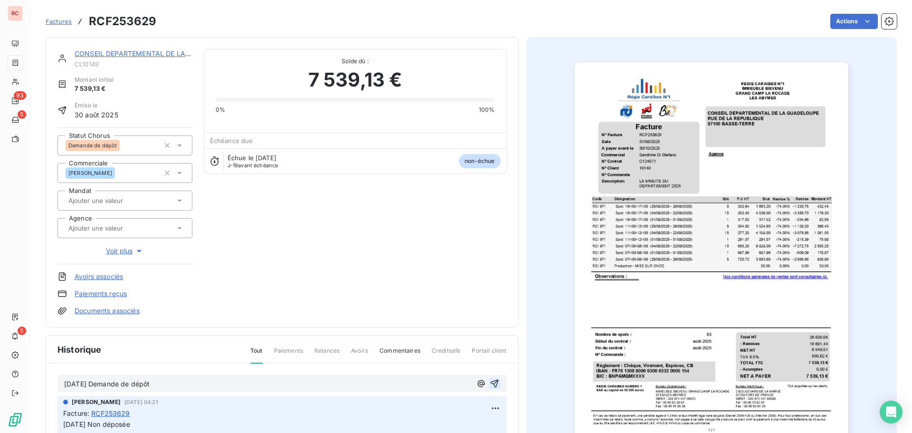
click at [490, 382] on icon "button" at bounding box center [494, 382] width 9 height 9
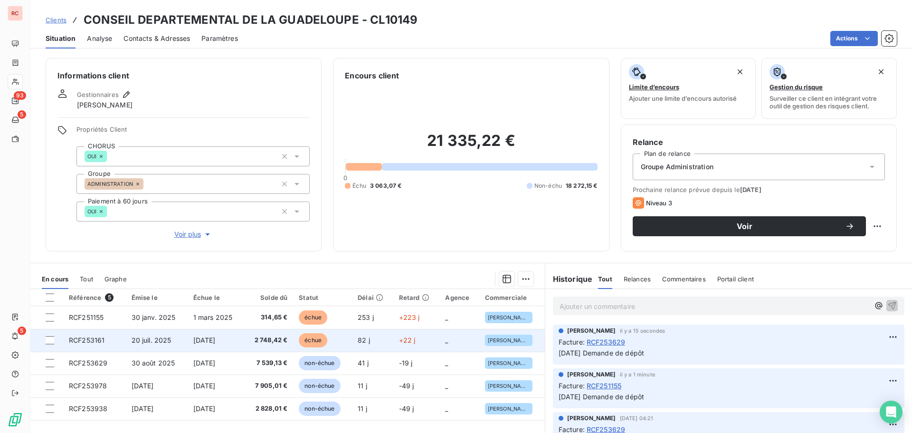
click at [99, 342] on span "RCF253161" at bounding box center [87, 340] width 36 height 8
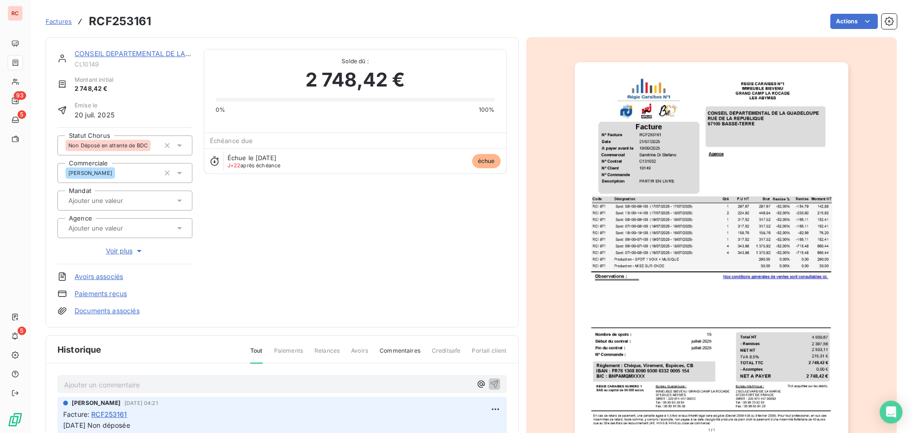
click at [180, 147] on icon at bounding box center [179, 145] width 9 height 9
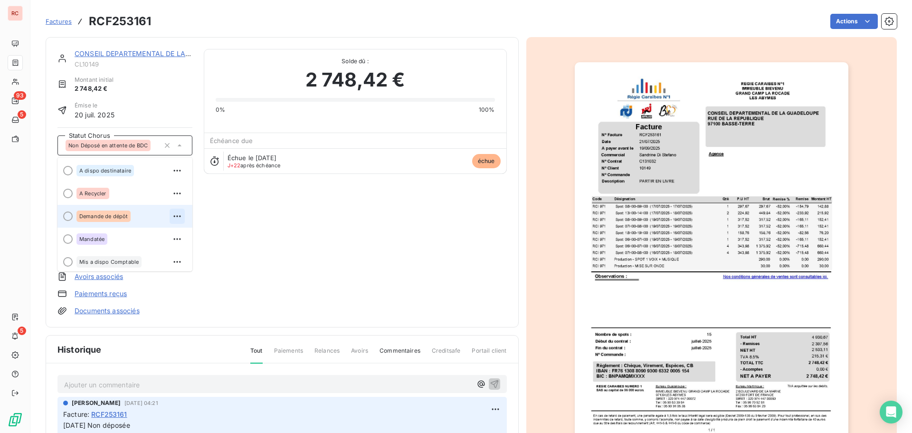
scroll to position [47, 0]
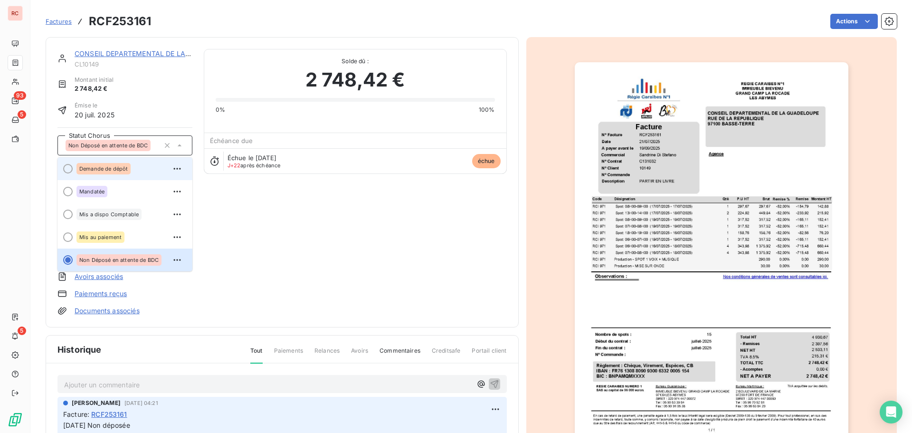
click at [116, 169] on span "Demande de dépôt" at bounding box center [103, 169] width 48 height 6
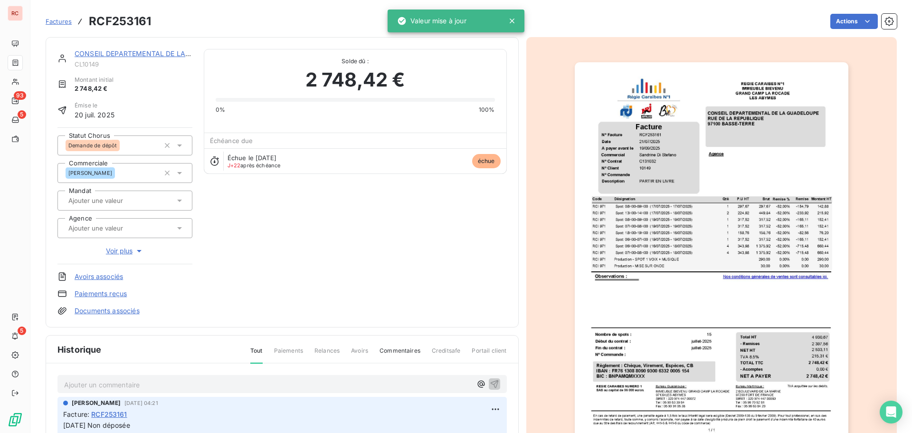
click at [76, 381] on p "Ajouter un commentaire ﻿" at bounding box center [267, 384] width 407 height 12
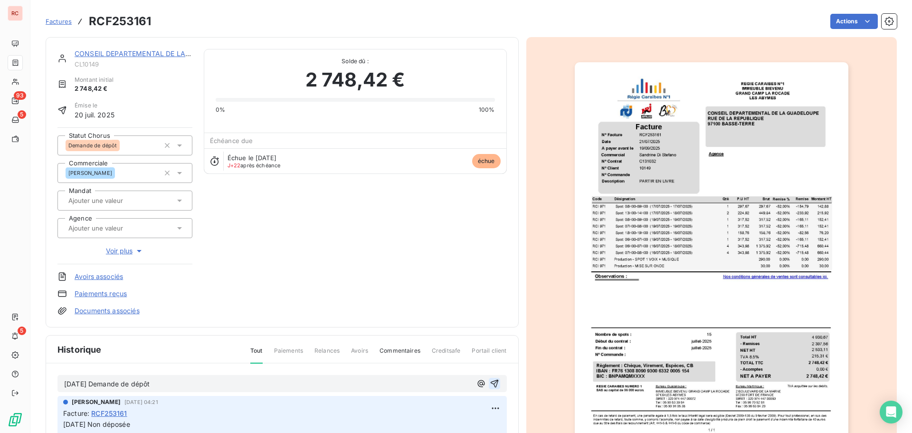
click at [490, 382] on icon "button" at bounding box center [494, 382] width 9 height 9
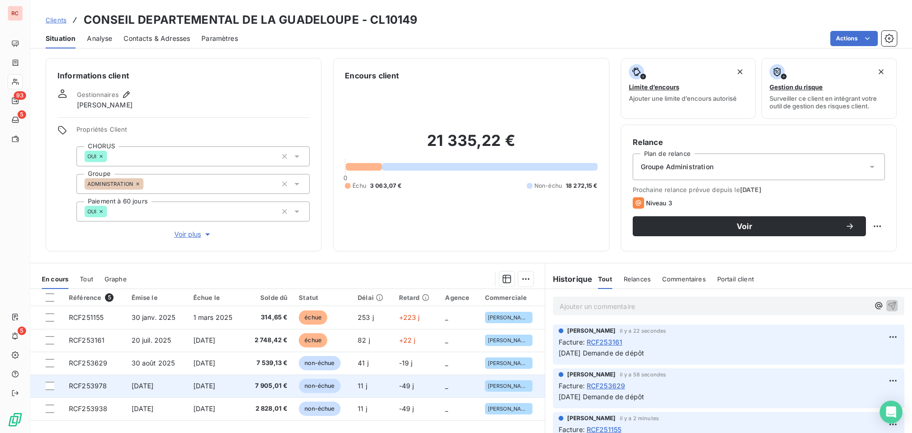
click at [118, 383] on td "RCF253978" at bounding box center [94, 385] width 63 height 23
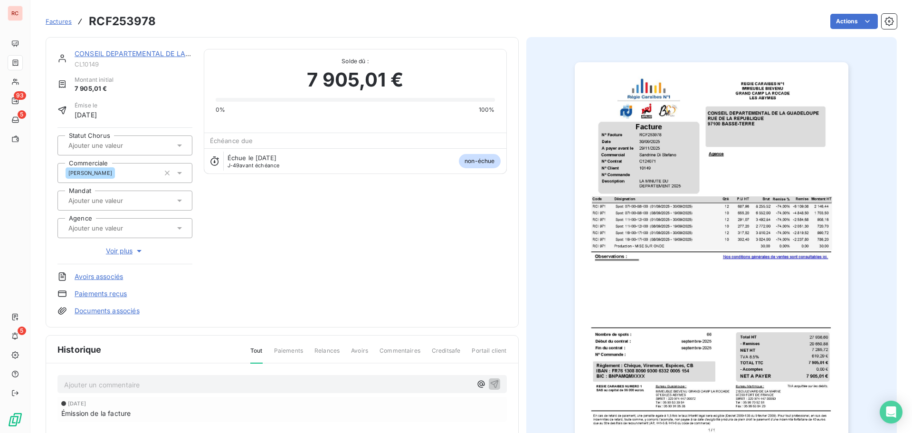
click at [180, 147] on icon at bounding box center [179, 145] width 9 height 9
click at [176, 102] on div "Émise le [DATE]" at bounding box center [124, 110] width 135 height 19
click at [177, 146] on icon at bounding box center [179, 145] width 9 height 9
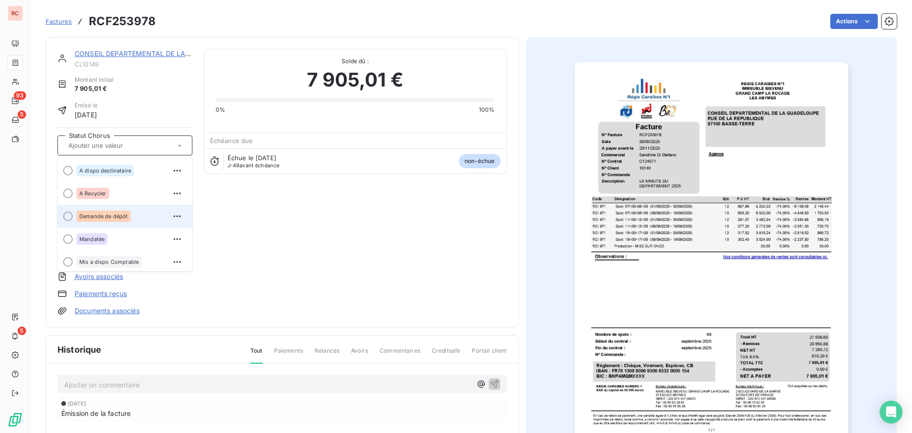
click at [107, 215] on span "Demande de dépôt" at bounding box center [103, 216] width 48 height 6
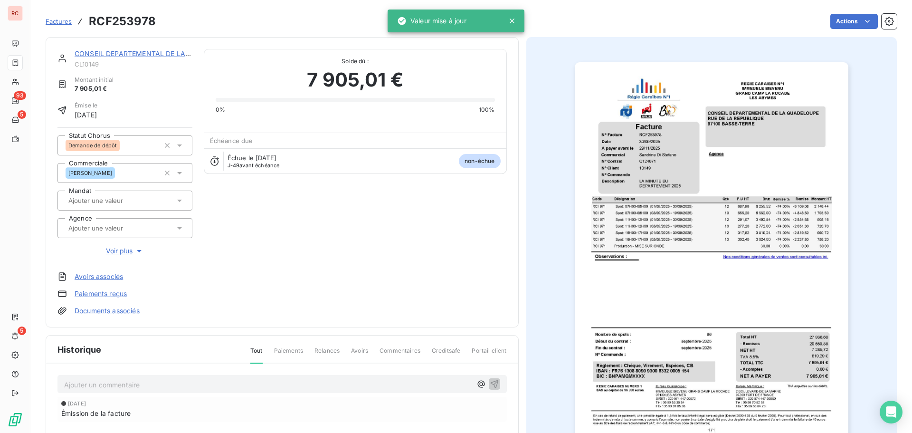
click at [69, 384] on p "Ajouter un commentaire ﻿" at bounding box center [267, 384] width 407 height 12
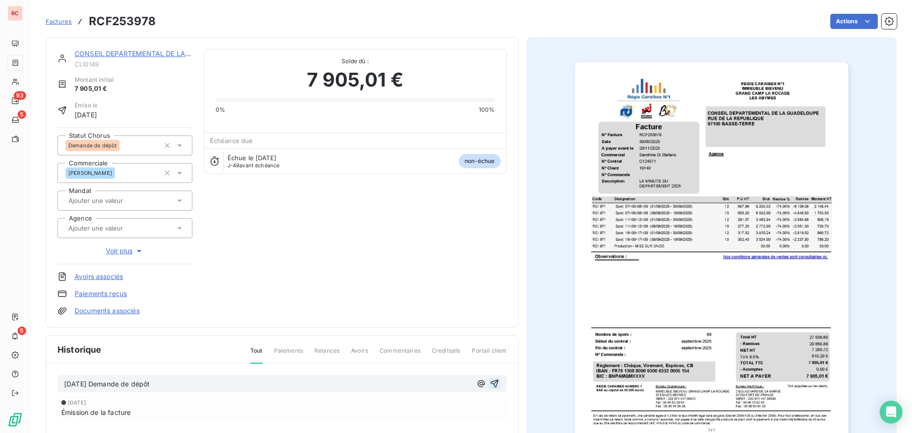
click at [494, 380] on icon "button" at bounding box center [494, 383] width 8 height 8
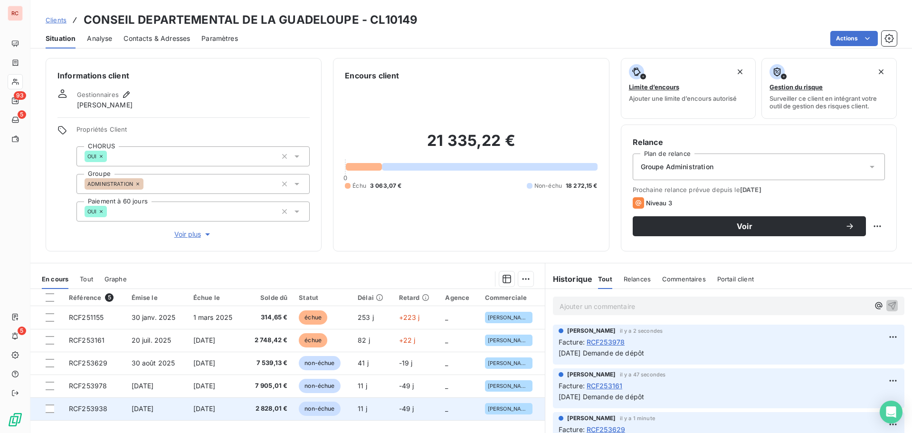
click at [154, 408] on span "[DATE]" at bounding box center [143, 408] width 22 height 8
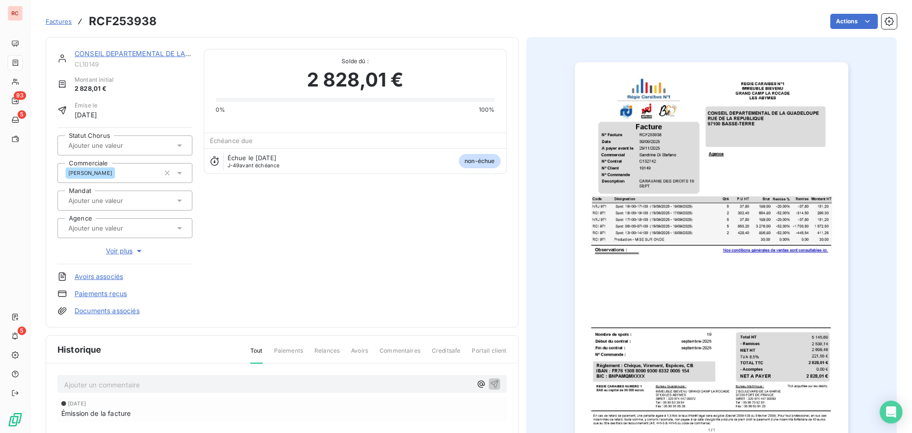
click at [176, 146] on icon at bounding box center [179, 145] width 9 height 9
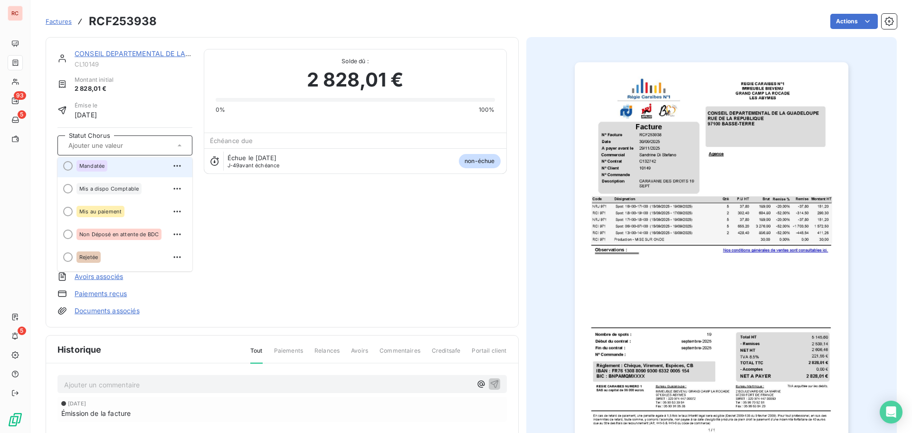
scroll to position [95, 0]
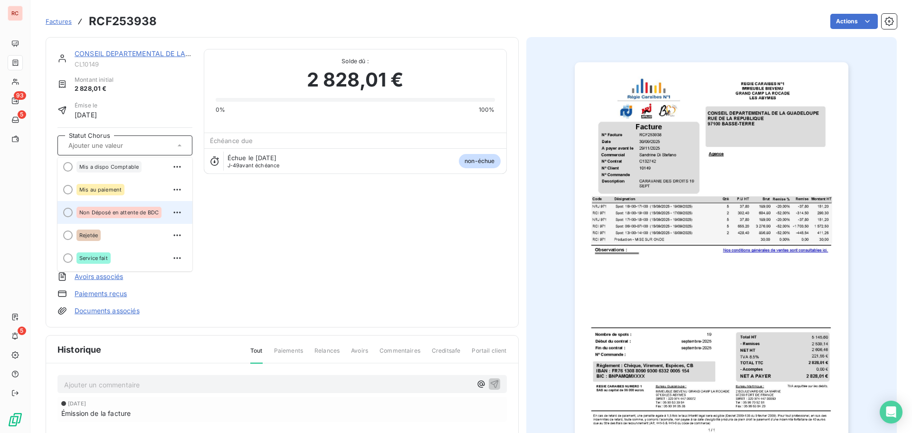
click at [112, 209] on span "Non Déposé en attente de BDC" at bounding box center [118, 212] width 79 height 6
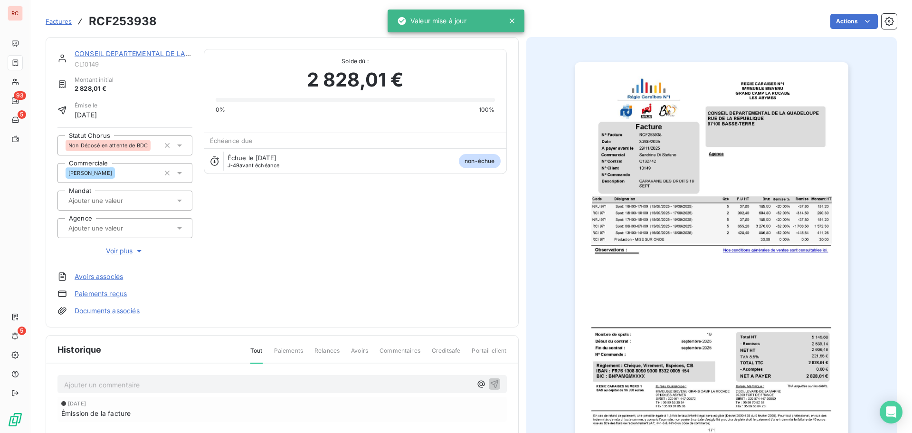
click at [120, 383] on p "Ajouter un commentaire ﻿" at bounding box center [267, 384] width 407 height 12
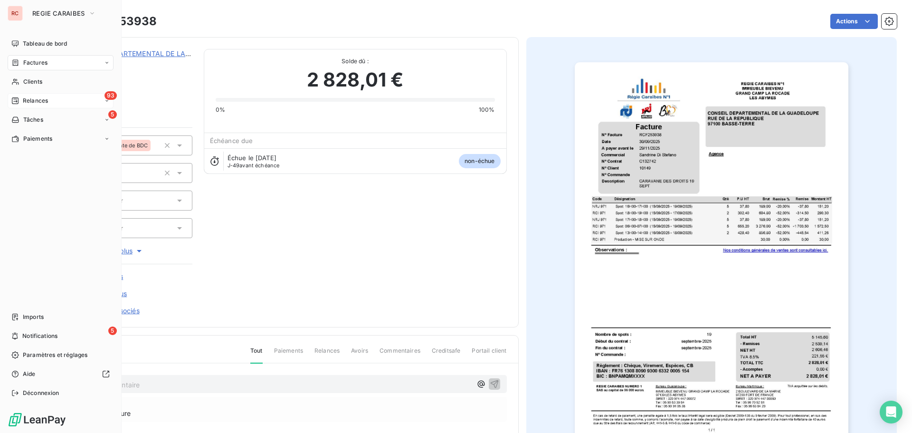
click at [22, 98] on div "Relances" at bounding box center [29, 100] width 37 height 9
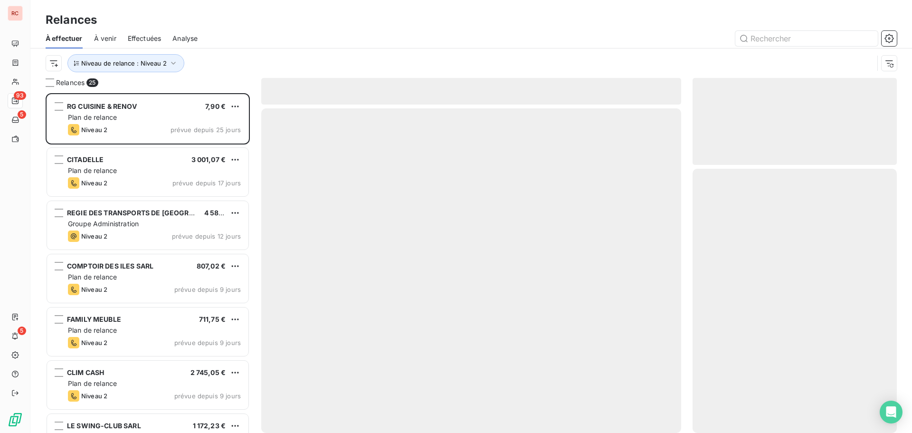
scroll to position [332, 197]
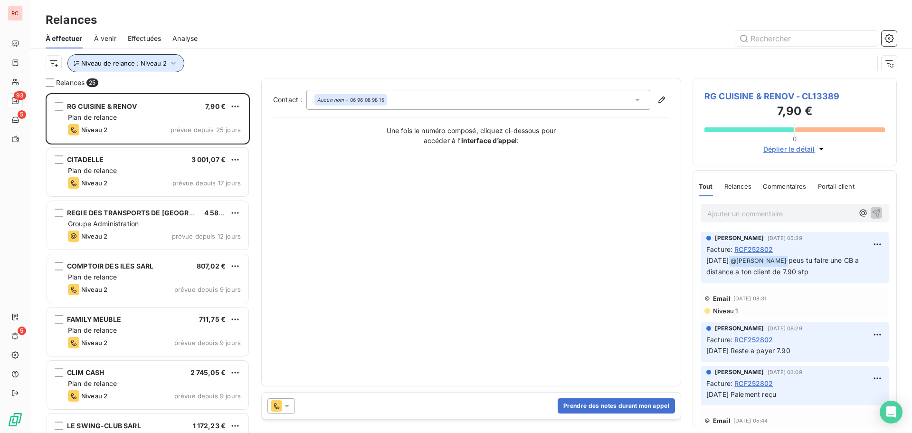
click at [125, 63] on span "Niveau de relance : Niveau 2" at bounding box center [123, 63] width 85 height 8
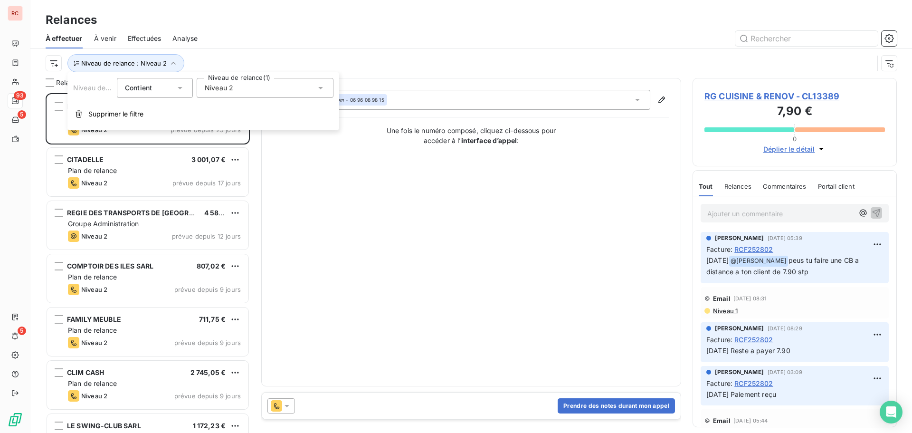
click at [345, 327] on div "Contact : Aucun nom - 06 96 08 98 15 Une fois le numéro composé, cliquez ci-des…" at bounding box center [471, 232] width 396 height 284
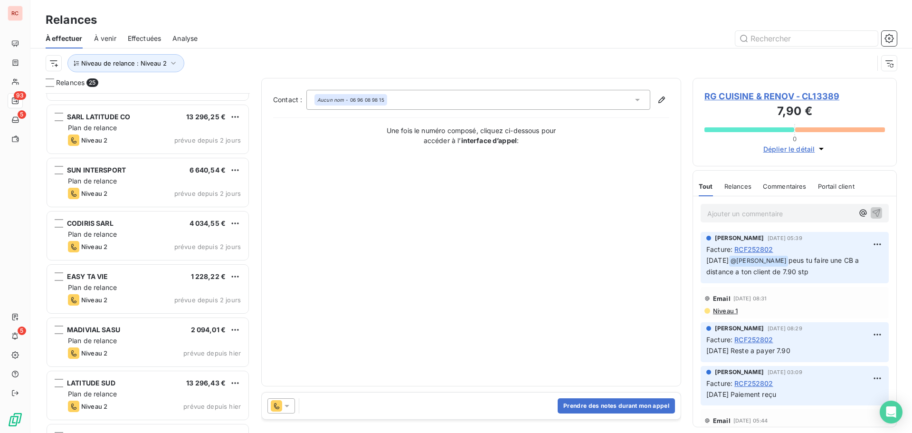
scroll to position [991, 0]
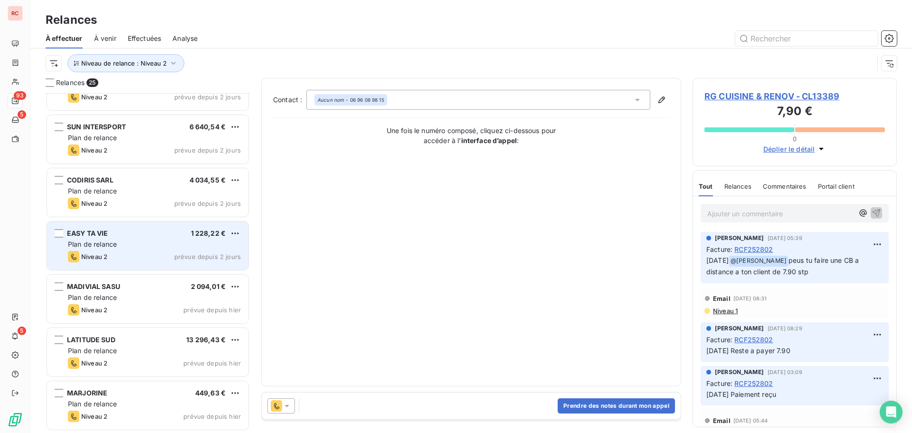
click at [125, 258] on div "Niveau 2 prévue depuis 2 jours" at bounding box center [154, 256] width 173 height 11
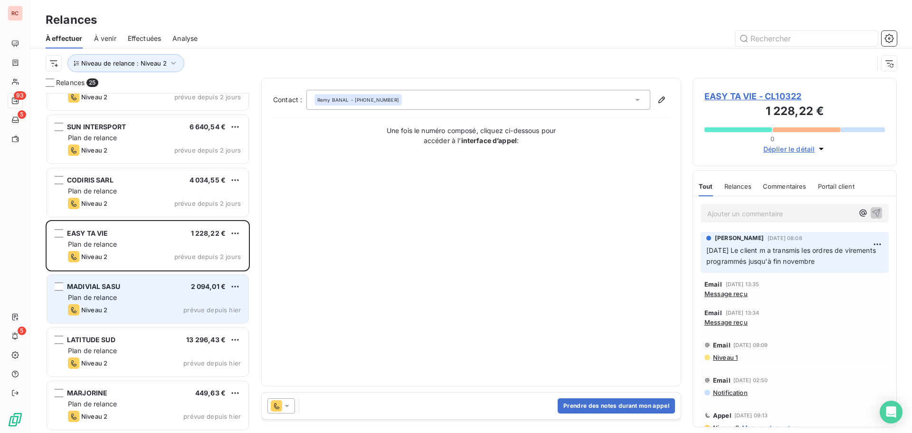
click at [117, 302] on div "MADIVIAL SASU 2 094,01 € Plan de relance Niveau 2 prévue depuis [DATE]" at bounding box center [147, 298] width 201 height 48
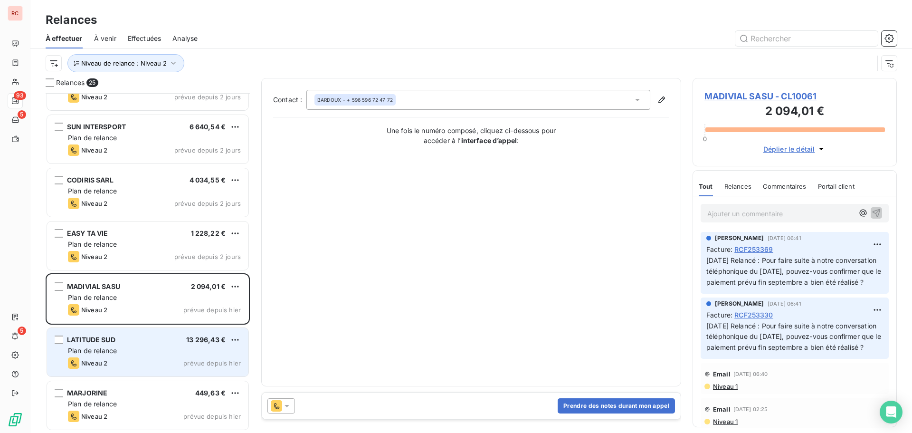
click at [114, 351] on span "Plan de relance" at bounding box center [92, 350] width 49 height 8
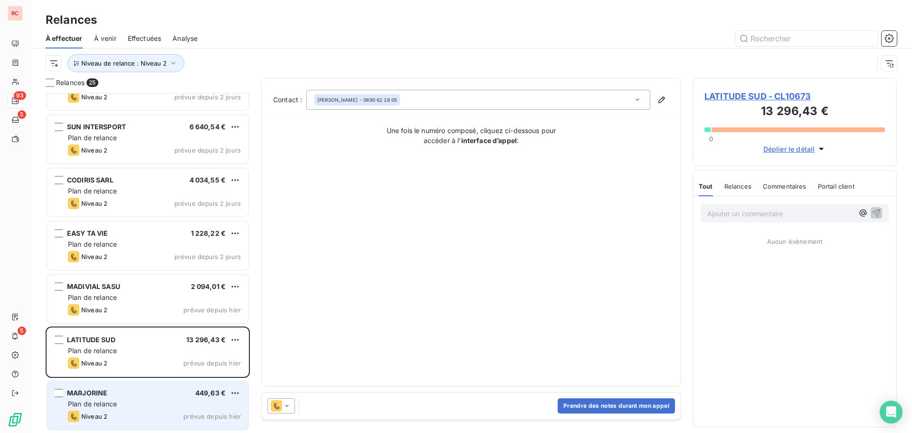
click at [104, 388] on div "[PERSON_NAME] 449,63 € Plan de relance Niveau 2 prévue depuis [DATE]" at bounding box center [147, 405] width 201 height 48
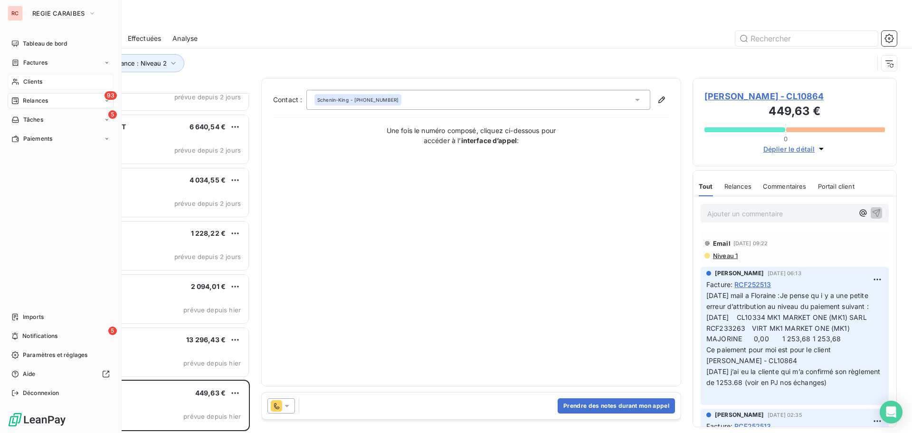
click at [33, 81] on span "Clients" at bounding box center [32, 81] width 19 height 9
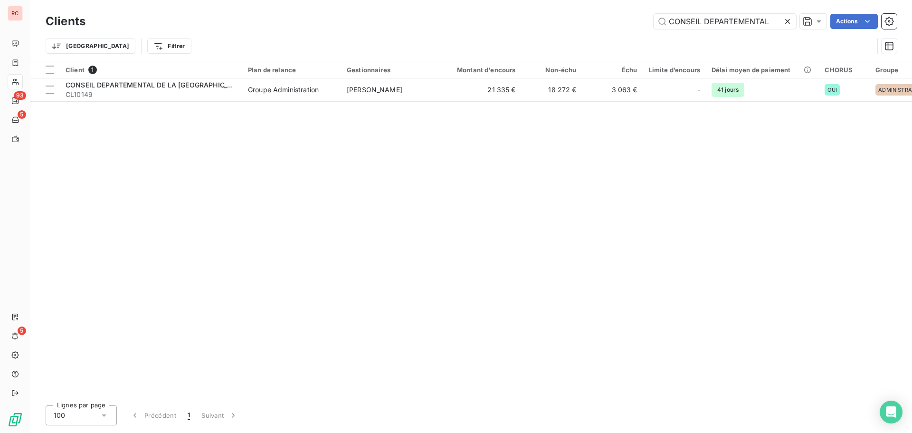
click at [789, 23] on icon at bounding box center [787, 21] width 5 height 5
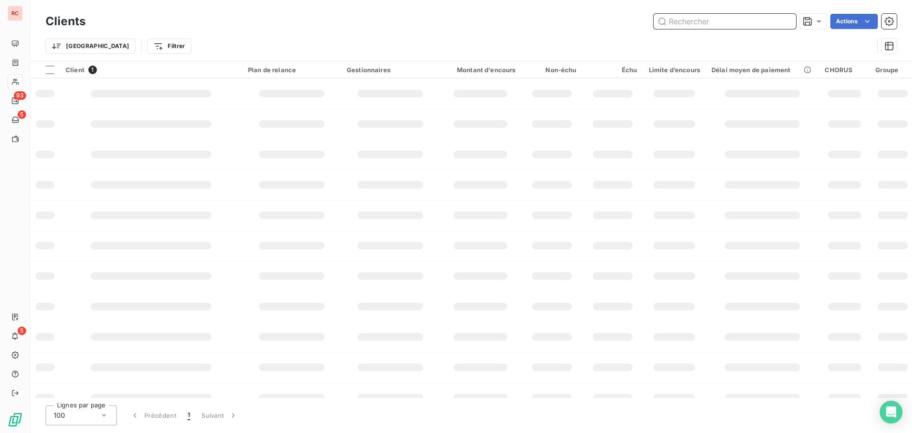
click at [753, 22] on input "text" at bounding box center [724, 21] width 142 height 15
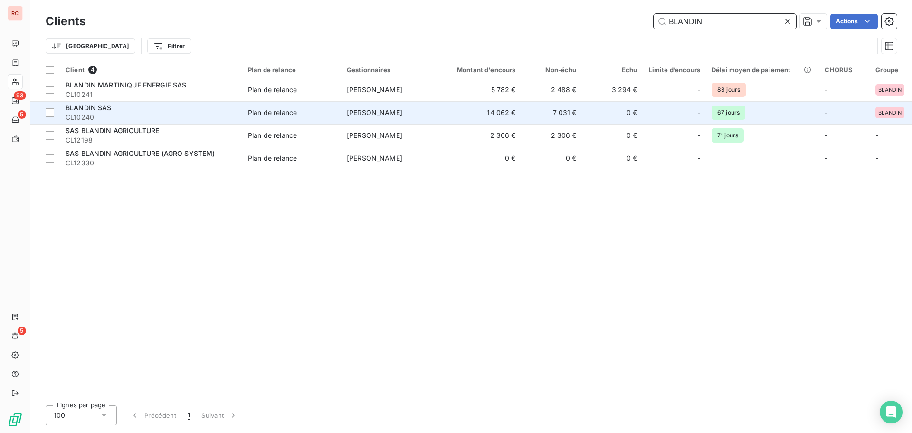
type input "BLANDIN"
click at [164, 111] on div "BLANDIN SAS" at bounding box center [151, 107] width 171 height 9
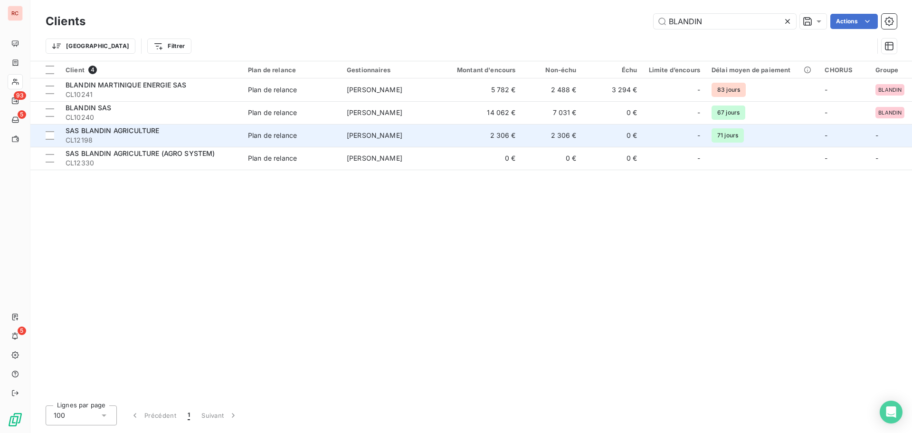
click at [156, 137] on span "CL12198" at bounding box center [151, 139] width 171 height 9
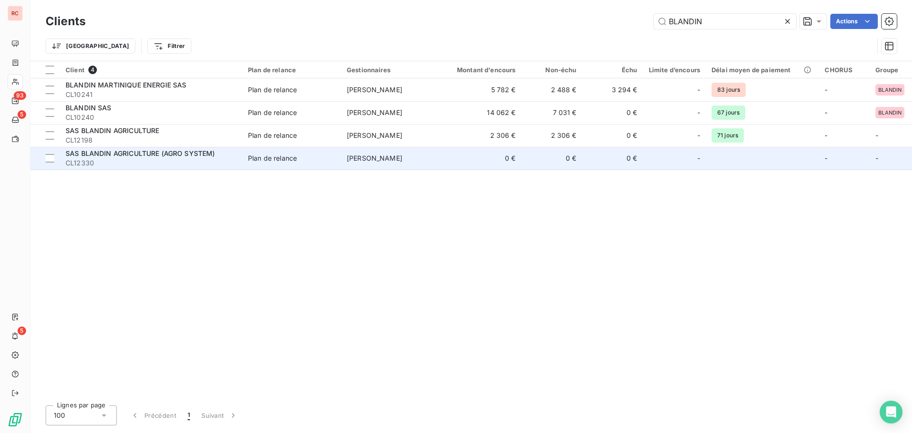
click at [179, 160] on span "CL12330" at bounding box center [151, 162] width 171 height 9
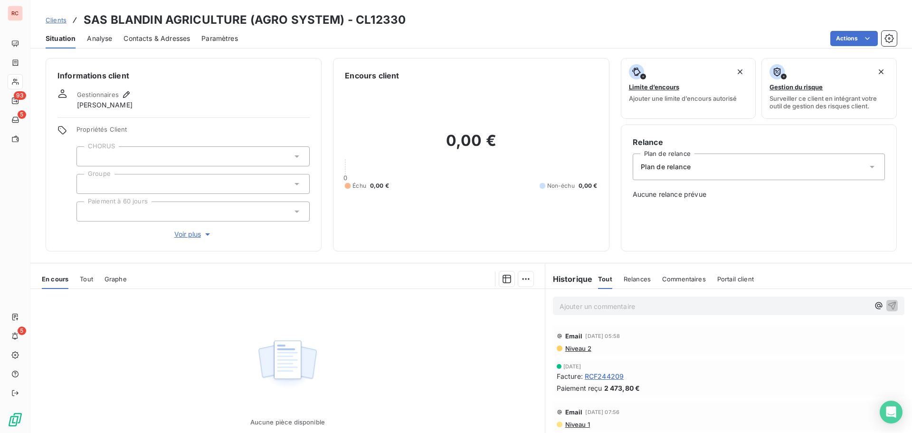
click at [167, 37] on span "Contacts & Adresses" at bounding box center [156, 38] width 66 height 9
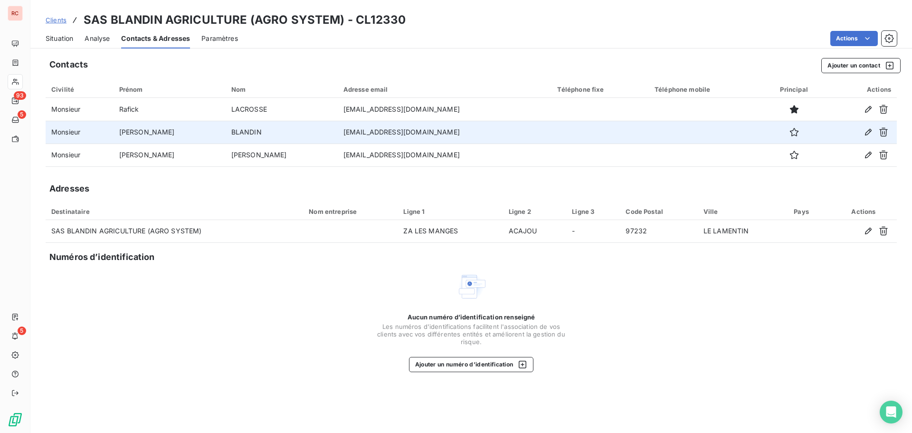
click at [246, 134] on td "BLANDIN" at bounding box center [282, 132] width 112 height 23
click at [865, 130] on icon "button" at bounding box center [867, 131] width 9 height 9
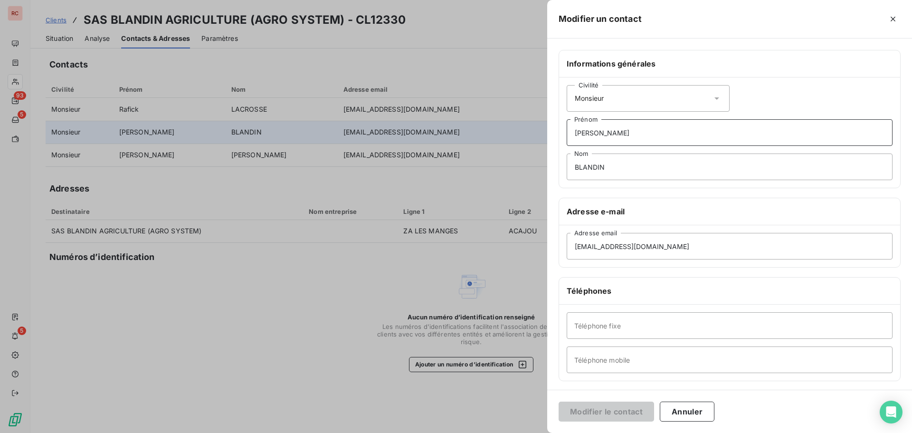
drag, startPoint x: 613, startPoint y: 131, endPoint x: 548, endPoint y: 132, distance: 65.5
click at [548, 132] on div "Informations générales Civilité [PERSON_NAME] BLANDIN Nom Adresse e-mail [EMAIL…" at bounding box center [729, 261] width 365 height 422
paste input "[PERSON_NAME]"
drag, startPoint x: 616, startPoint y: 132, endPoint x: 669, endPoint y: 132, distance: 52.7
click at [669, 132] on input "[PERSON_NAME]" at bounding box center [730, 132] width 326 height 27
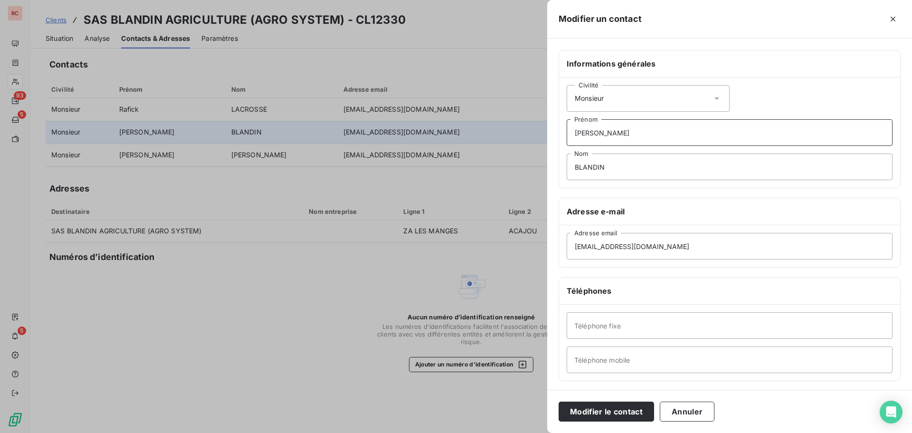
type input "[PERSON_NAME]"
click at [602, 166] on input "BLANDIND'ANTUONO" at bounding box center [730, 166] width 326 height 27
type input "D'ANTUONO"
drag, startPoint x: 640, startPoint y: 251, endPoint x: 567, endPoint y: 251, distance: 73.6
click at [567, 251] on input "[EMAIL_ADDRESS][DOMAIN_NAME]" at bounding box center [730, 246] width 326 height 27
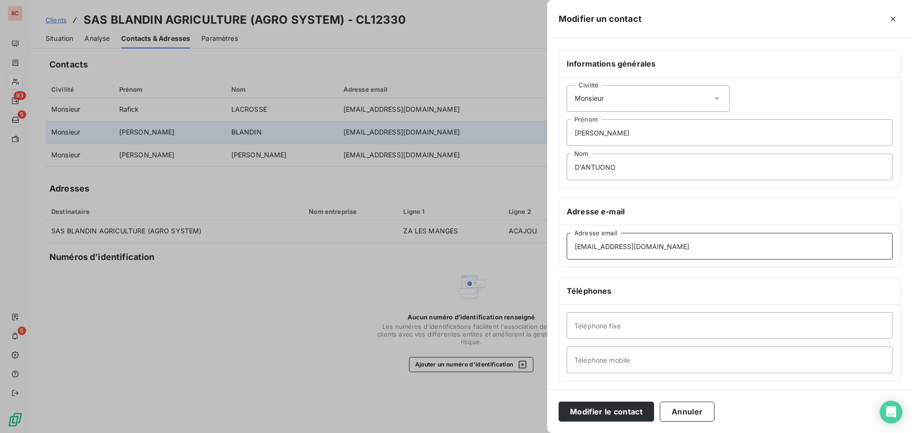
paste input "[PERSON_NAME]"
type input "[PERSON_NAME]"
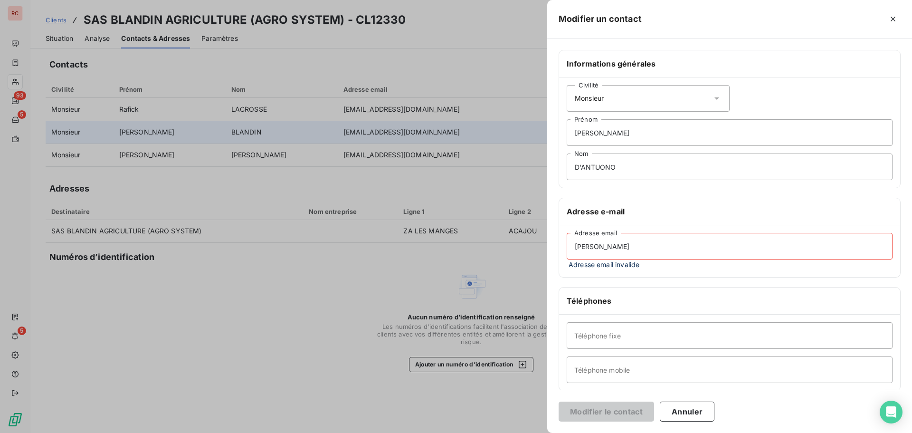
drag, startPoint x: 654, startPoint y: 247, endPoint x: 559, endPoint y: 246, distance: 95.5
click at [559, 246] on div "[PERSON_NAME] D'ANTUONO Adresse email Adresse email invalide" at bounding box center [729, 251] width 341 height 52
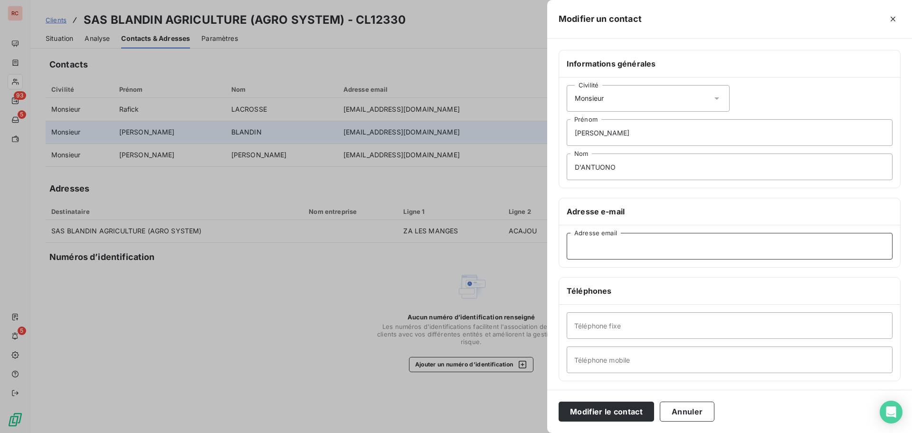
click at [601, 251] on input "Adresse email" at bounding box center [730, 246] width 326 height 27
paste input "[EMAIL_ADDRESS][DOMAIN_NAME]"
type input "[EMAIL_ADDRESS][DOMAIN_NAME]"
click at [614, 414] on button "Modifier le contact" at bounding box center [605, 411] width 95 height 20
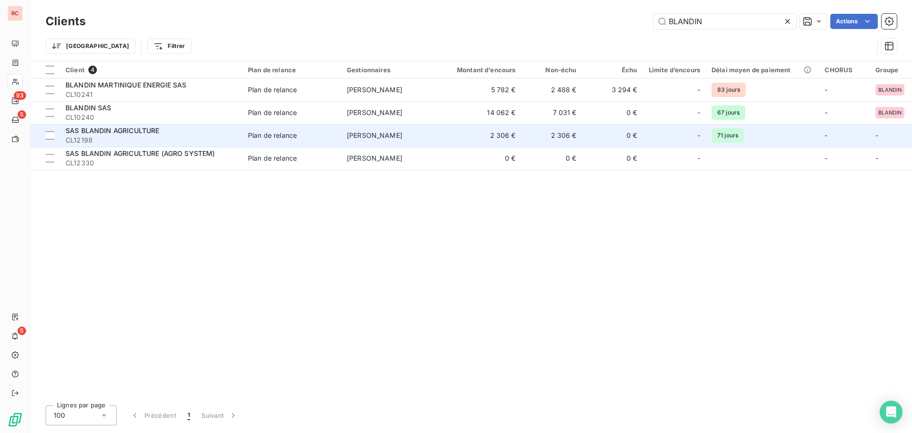
click at [126, 141] on span "CL12198" at bounding box center [151, 139] width 171 height 9
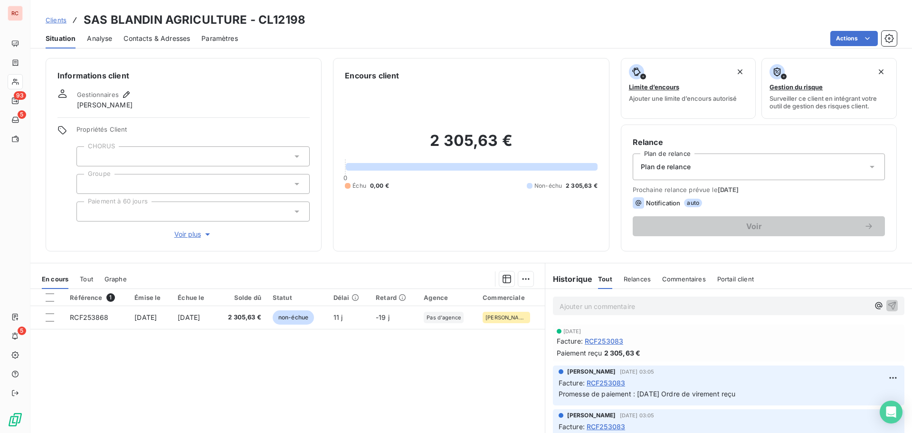
click at [159, 40] on span "Contacts & Adresses" at bounding box center [156, 38] width 66 height 9
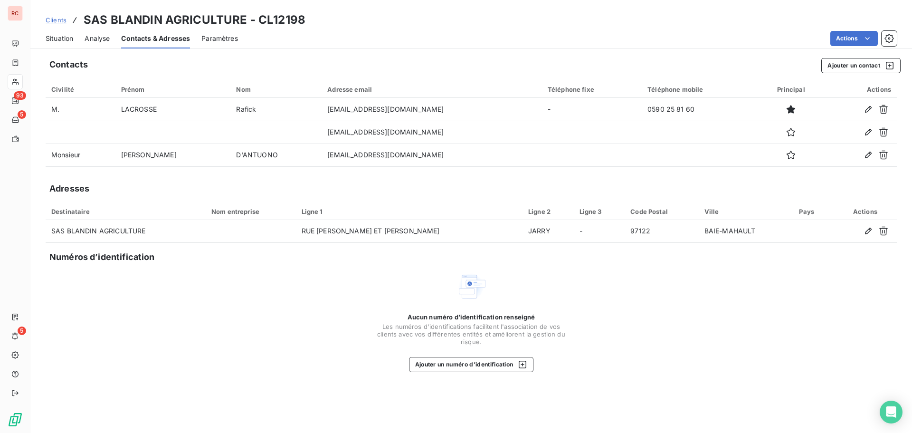
drag, startPoint x: 56, startPoint y: 0, endPoint x: 388, endPoint y: 22, distance: 332.7
click at [388, 22] on div "Clients SAS BLANDIN AGRICULTURE - CL12198" at bounding box center [470, 19] width 881 height 17
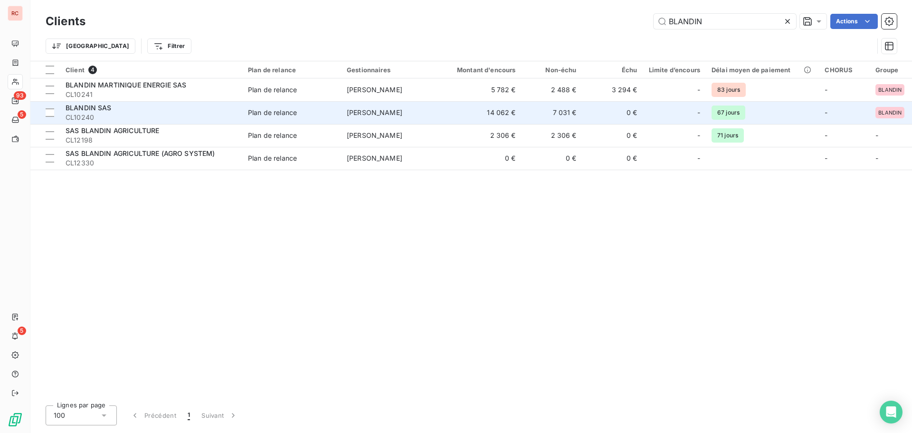
click at [130, 110] on div "BLANDIN SAS" at bounding box center [151, 107] width 171 height 9
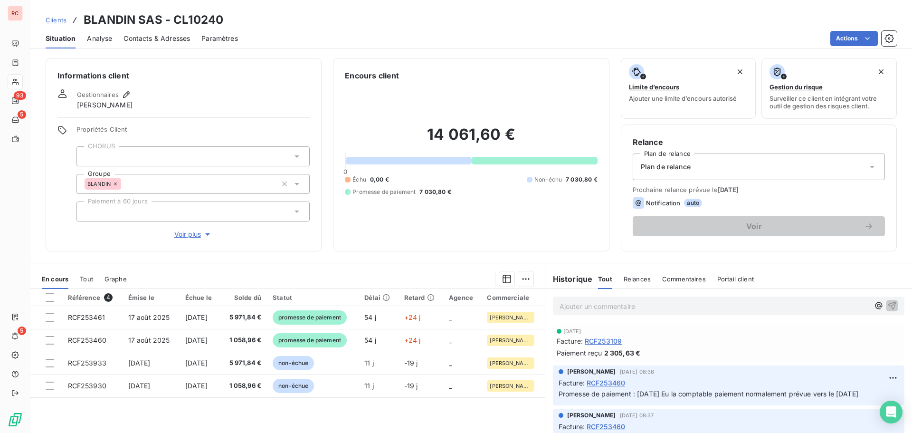
click at [164, 38] on span "Contacts & Adresses" at bounding box center [156, 38] width 66 height 9
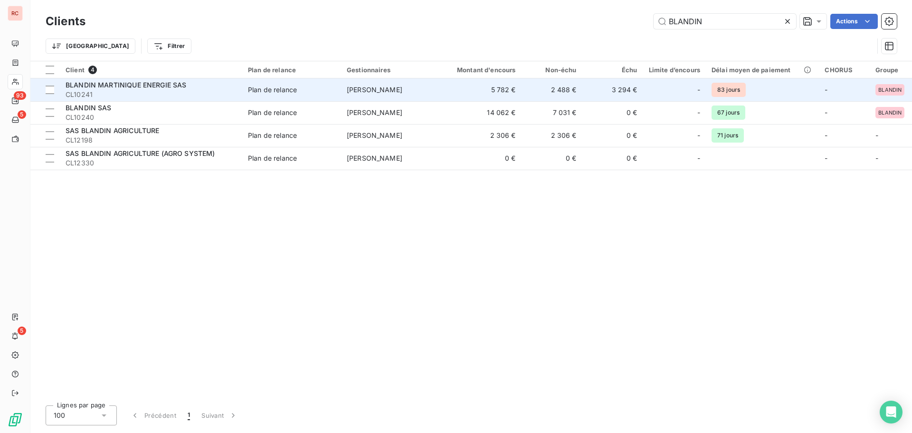
click at [140, 85] on span "BLANDIN MARTINIQUE ENERGIE SAS" at bounding box center [126, 85] width 121 height 8
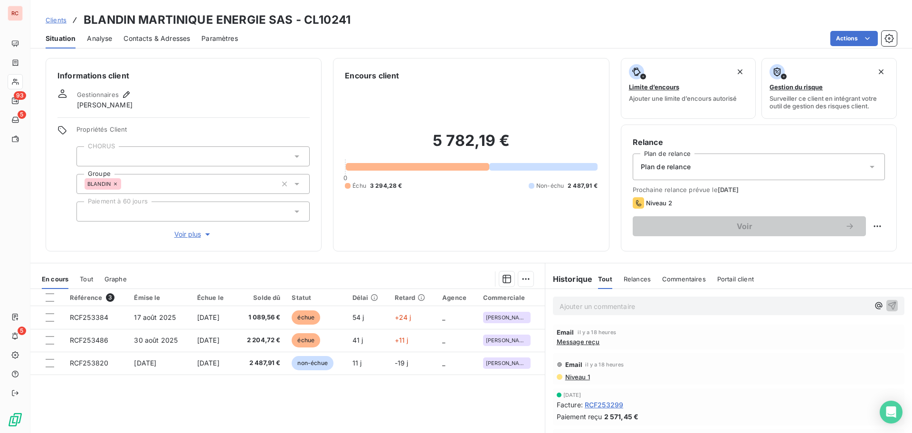
click at [174, 37] on span "Contacts & Adresses" at bounding box center [156, 38] width 66 height 9
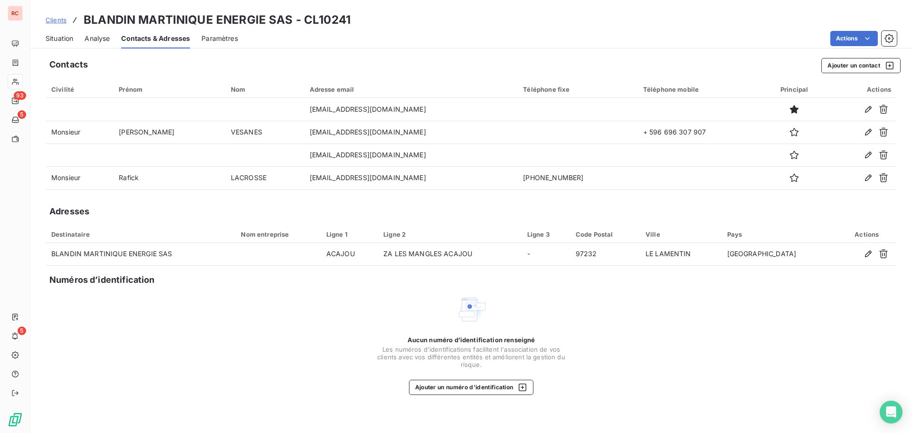
click at [248, 348] on div "Aucun numéro d’identification renseigné Les numéros d'identifications faciliten…" at bounding box center [471, 344] width 851 height 101
click at [62, 19] on span "Clients" at bounding box center [56, 20] width 21 height 8
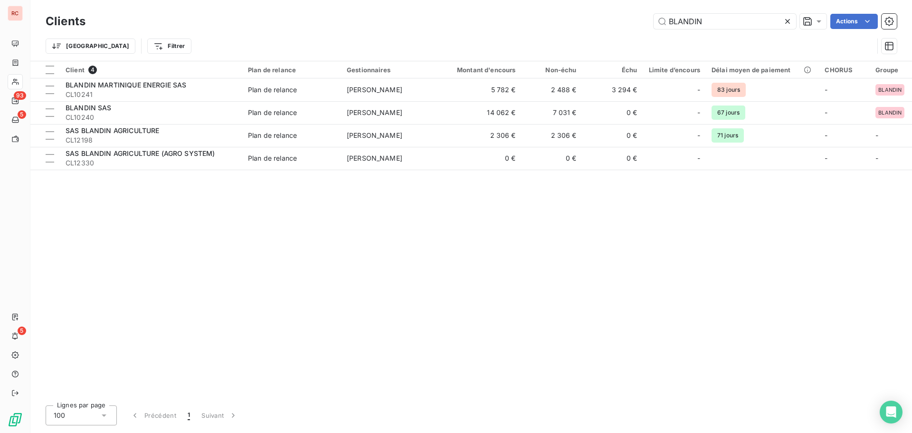
drag, startPoint x: 703, startPoint y: 20, endPoint x: 631, endPoint y: 25, distance: 72.3
click at [631, 25] on div "BLANDIN Actions" at bounding box center [497, 21] width 800 height 15
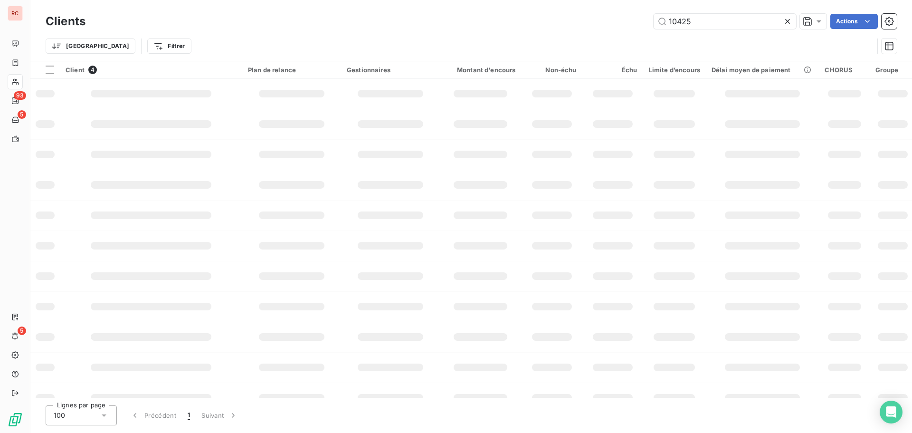
type input "10425"
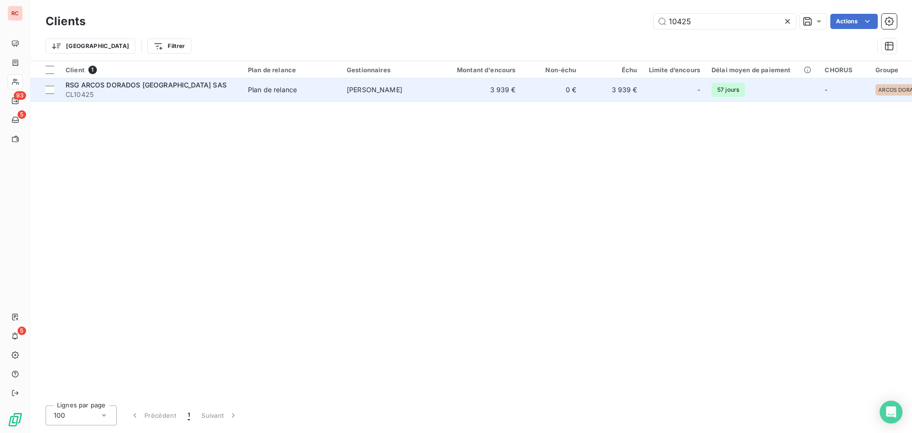
click at [179, 93] on span "CL10425" at bounding box center [151, 94] width 171 height 9
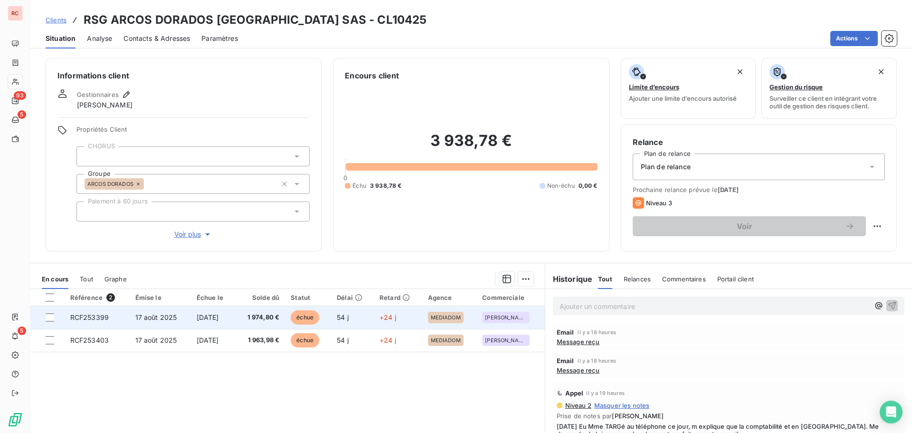
click at [197, 319] on span "[DATE]" at bounding box center [208, 317] width 22 height 8
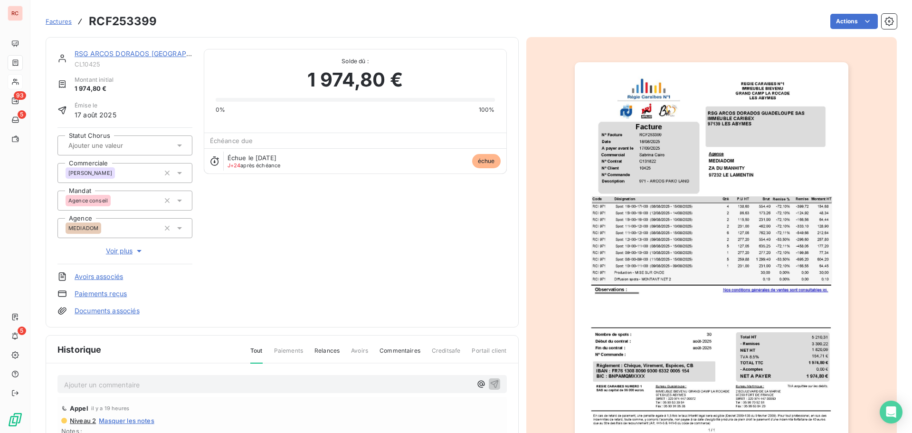
click at [98, 382] on p "Ajouter un commentaire ﻿" at bounding box center [267, 384] width 407 height 12
drag, startPoint x: 361, startPoint y: 384, endPoint x: 44, endPoint y: 378, distance: 317.3
click at [44, 378] on section "Factures RCF253399 Actions RSG ARCOS DORADOS [GEOGRAPHIC_DATA] SAS CL10425 Mont…" at bounding box center [470, 216] width 881 height 433
click at [110, 383] on span "[DATE] Reour Cliente : Veuillez trouver ci-dessous les factures qui sont partis…" at bounding box center [219, 383] width 311 height 8
click at [429, 384] on p "[DATE] Retour Cliente : [PERSON_NAME] trouver ci-dessous les factures qui sont …" at bounding box center [267, 383] width 407 height 11
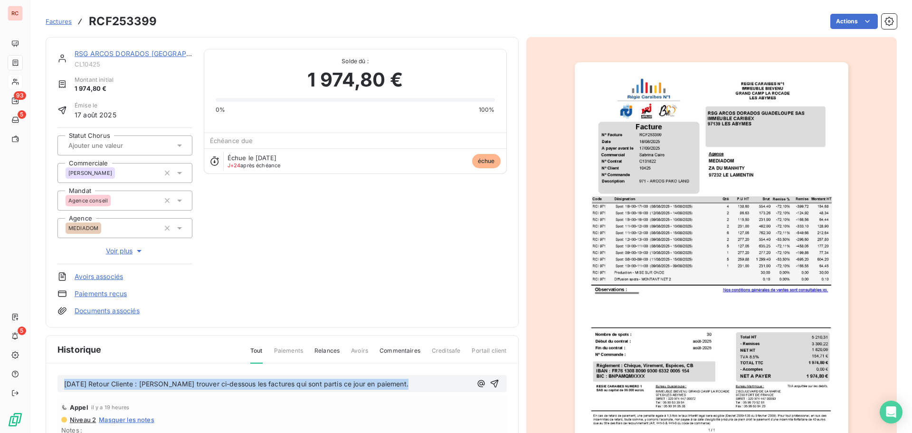
drag, startPoint x: 407, startPoint y: 386, endPoint x: 19, endPoint y: 382, distance: 388.0
click at [19, 382] on div "RC 93 5 5 Factures RCF253399 Actions RSG ARCOS DORADOS [GEOGRAPHIC_DATA] SAS CL…" at bounding box center [456, 216] width 912 height 433
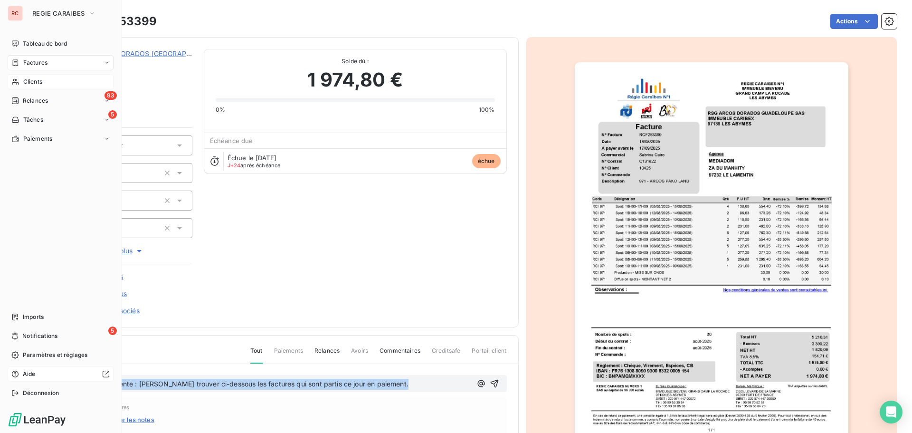
copy span "[DATE] Retour Cliente : [PERSON_NAME] trouver ci-dessous les factures qui sont …"
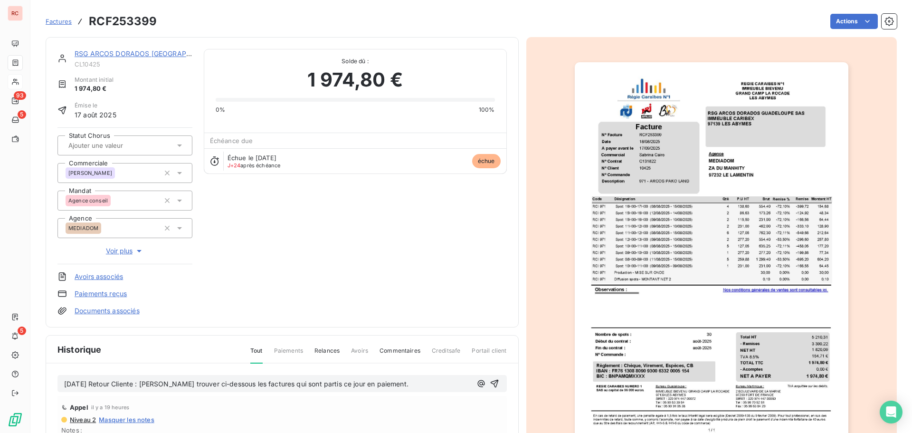
click at [490, 380] on div "[DATE] Retour Cliente : [PERSON_NAME] trouver ci-dessous les factures qui sont …" at bounding box center [281, 384] width 449 height 18
click at [490, 383] on icon "button" at bounding box center [494, 383] width 8 height 8
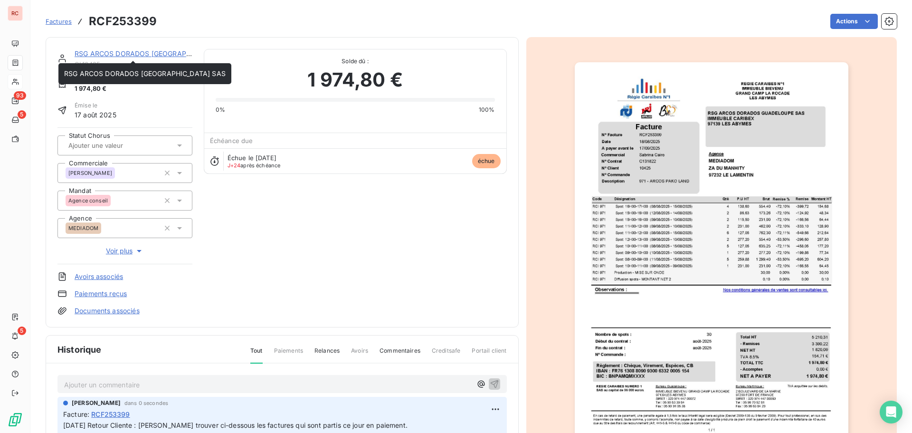
click at [139, 51] on link "RSG ARCOS DORADOS [GEOGRAPHIC_DATA] SAS" at bounding box center [155, 53] width 161 height 8
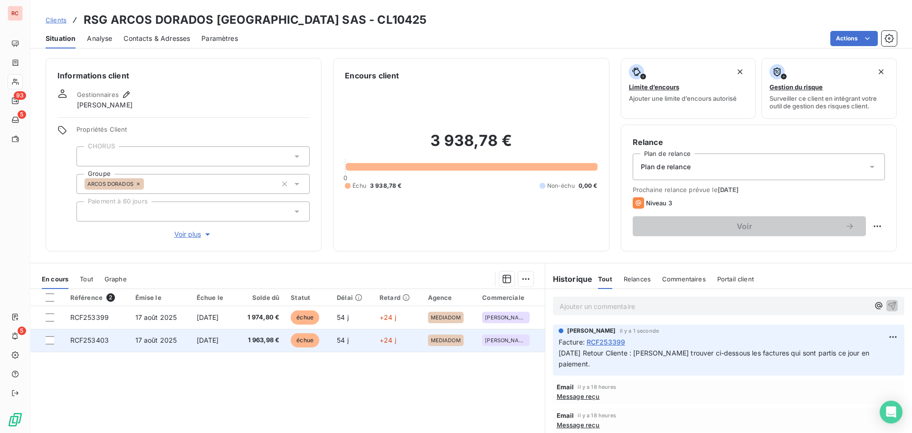
click at [219, 342] on span "[DATE]" at bounding box center [208, 340] width 22 height 8
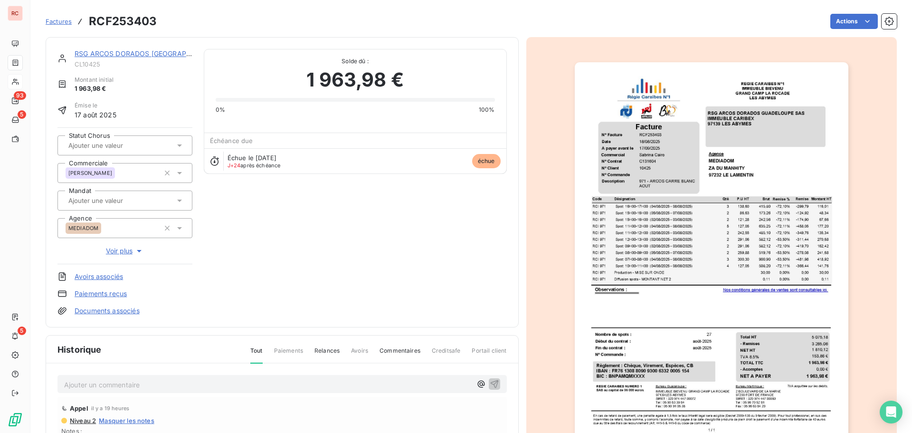
click at [143, 378] on div "Ajouter un commentaire ﻿" at bounding box center [267, 384] width 407 height 13
click at [140, 384] on p "Ajouter un commentaire ﻿" at bounding box center [267, 384] width 407 height 12
click at [491, 383] on div "[DATE] Retour Cliente : [PERSON_NAME] trouver ci-dessous les factures qui sont …" at bounding box center [281, 384] width 449 height 18
click at [490, 383] on icon "button" at bounding box center [494, 382] width 9 height 9
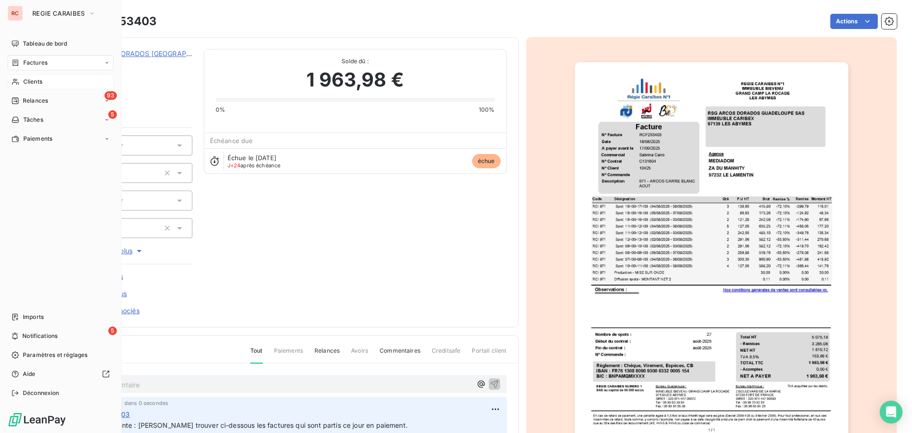
drag, startPoint x: 39, startPoint y: 81, endPoint x: 67, endPoint y: 83, distance: 28.6
click at [39, 81] on span "Clients" at bounding box center [32, 81] width 19 height 9
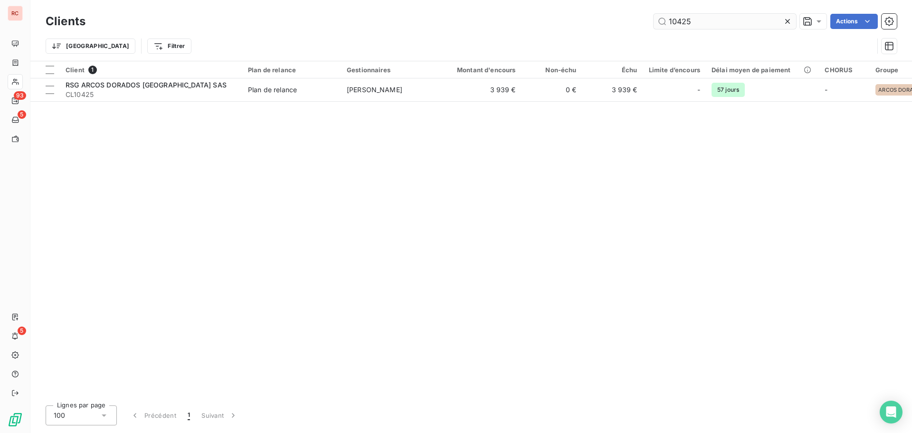
drag, startPoint x: 719, startPoint y: 21, endPoint x: 654, endPoint y: 24, distance: 64.6
click at [654, 24] on input "10425" at bounding box center [724, 21] width 142 height 15
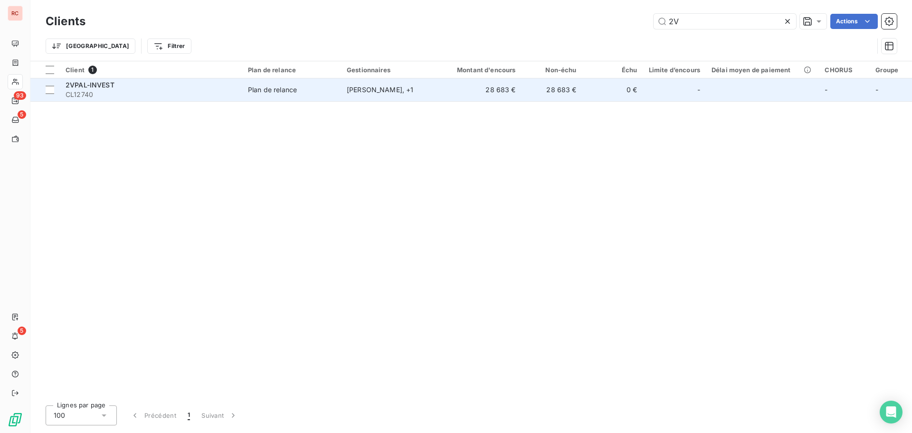
type input "2V"
click at [384, 90] on div "[PERSON_NAME] , + 1" at bounding box center [390, 89] width 87 height 9
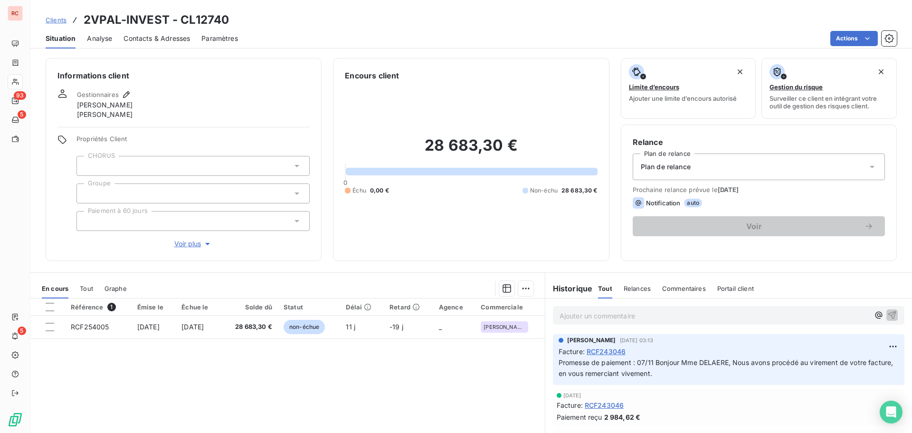
click at [181, 35] on span "Contacts & Adresses" at bounding box center [156, 38] width 66 height 9
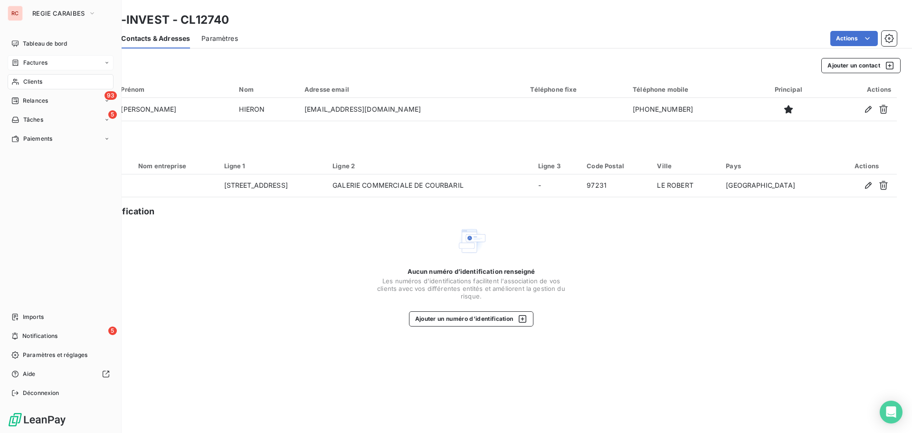
drag, startPoint x: 32, startPoint y: 60, endPoint x: 44, endPoint y: 61, distance: 11.5
click at [32, 60] on span "Factures" at bounding box center [35, 62] width 24 height 9
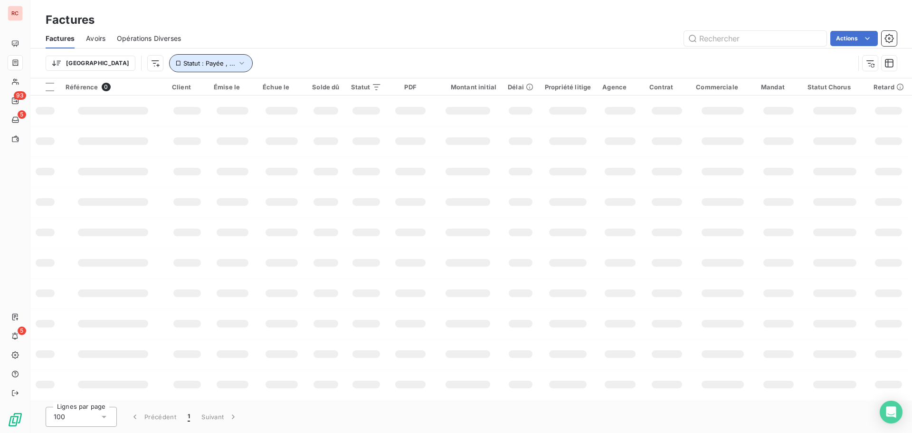
click at [239, 64] on icon "button" at bounding box center [241, 63] width 4 height 3
click at [283, 85] on div "payée" at bounding box center [296, 88] width 137 height 20
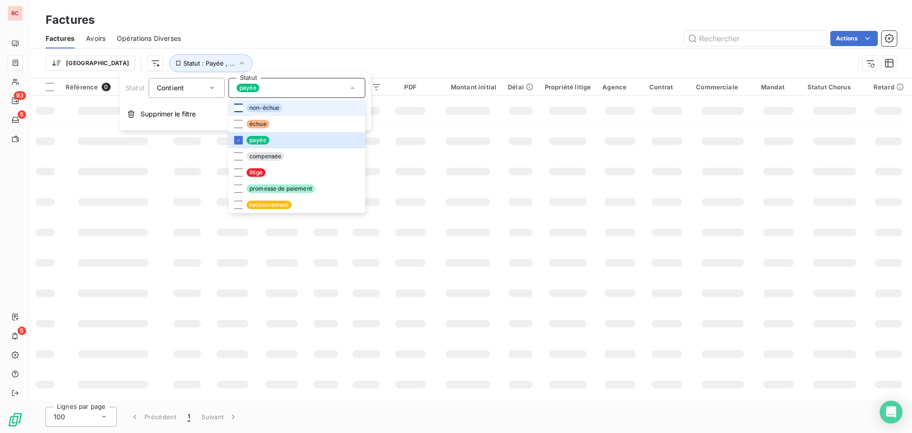
click at [235, 109] on div at bounding box center [238, 108] width 9 height 9
click at [236, 123] on div at bounding box center [238, 124] width 9 height 9
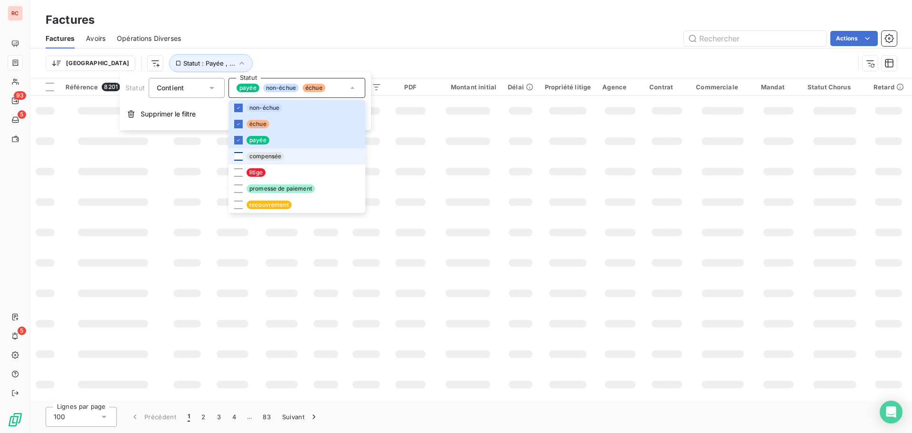
click at [237, 154] on div at bounding box center [238, 156] width 9 height 9
click at [237, 170] on div at bounding box center [238, 172] width 9 height 9
click at [236, 186] on div at bounding box center [238, 188] width 9 height 9
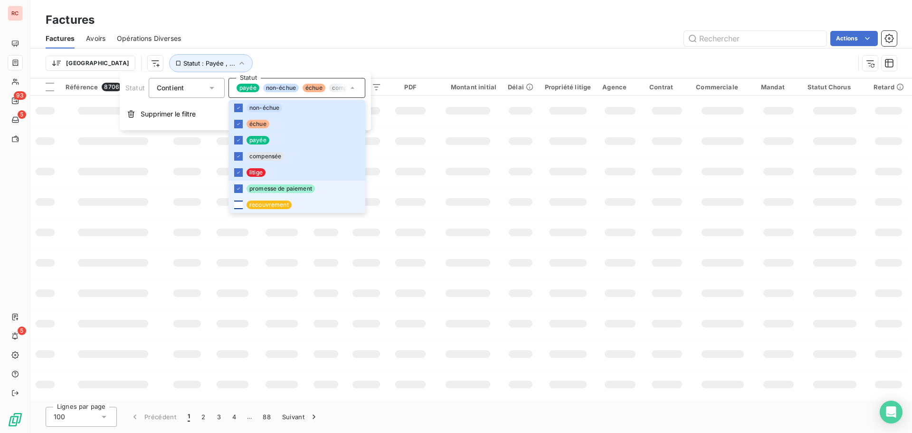
click at [238, 203] on div at bounding box center [238, 204] width 9 height 9
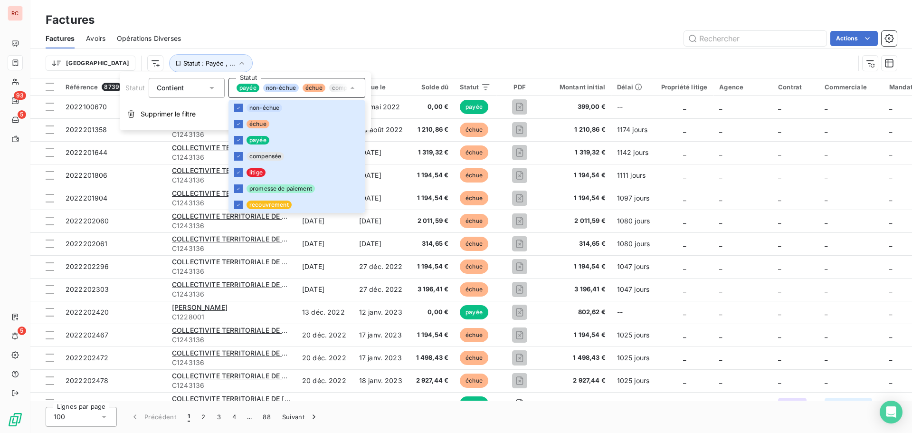
click at [456, 47] on div "Factures Avoirs Opérations Diverses Actions" at bounding box center [470, 38] width 881 height 20
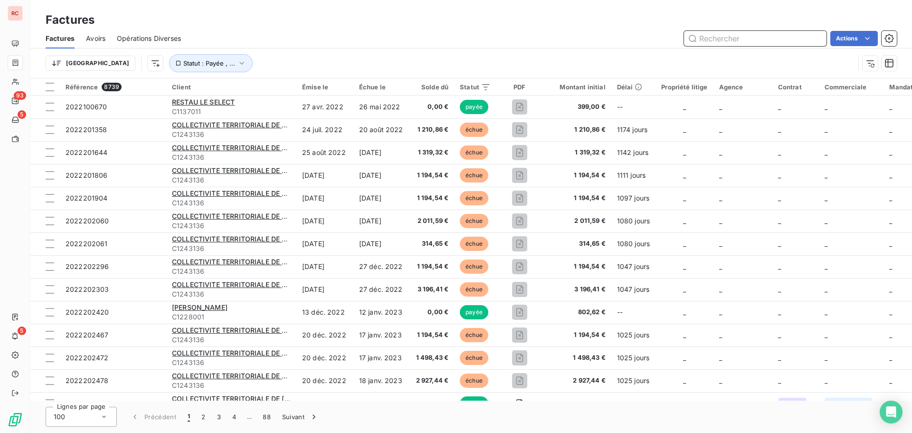
click at [737, 39] on input "text" at bounding box center [755, 38] width 142 height 15
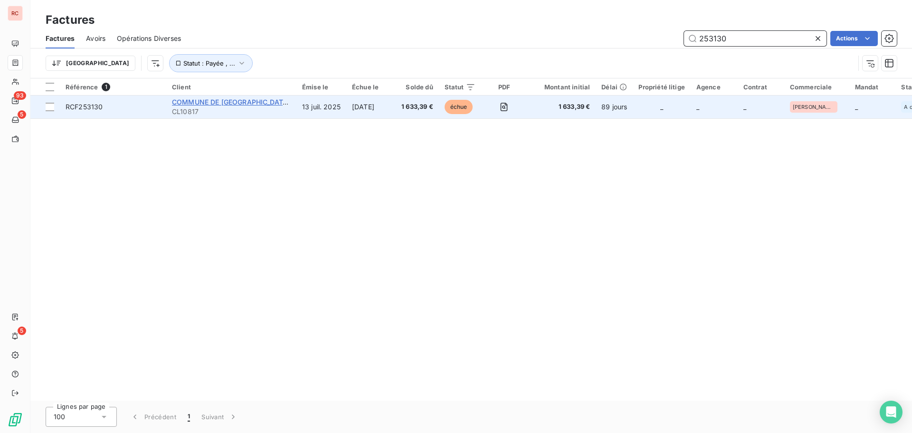
type input "253130"
click at [259, 105] on span "COMMUNE DE [GEOGRAPHIC_DATA] (MAIRIE)" at bounding box center [246, 102] width 148 height 8
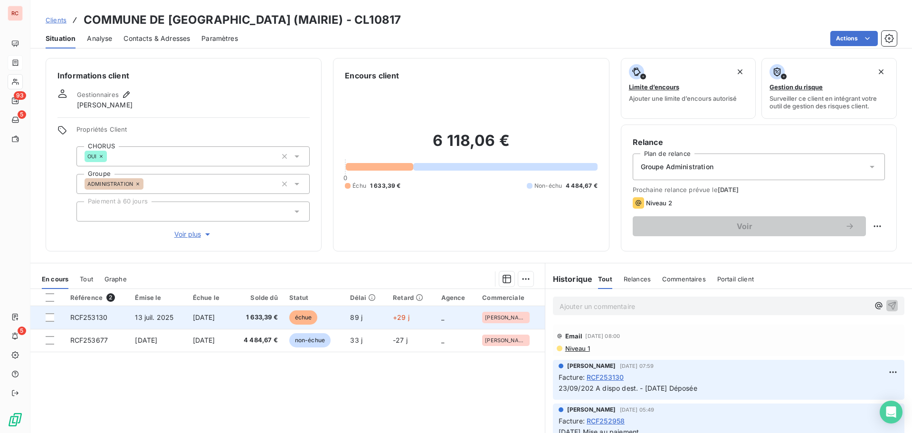
click at [118, 322] on td "RCF253130" at bounding box center [97, 317] width 65 height 23
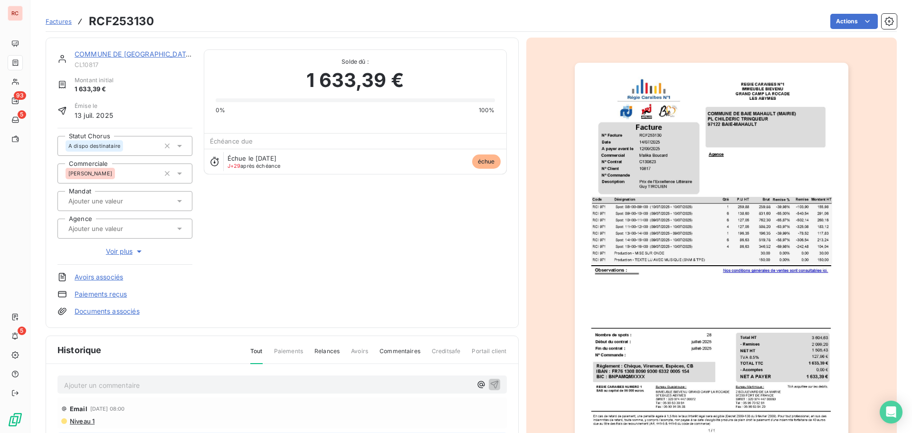
scroll to position [1, 0]
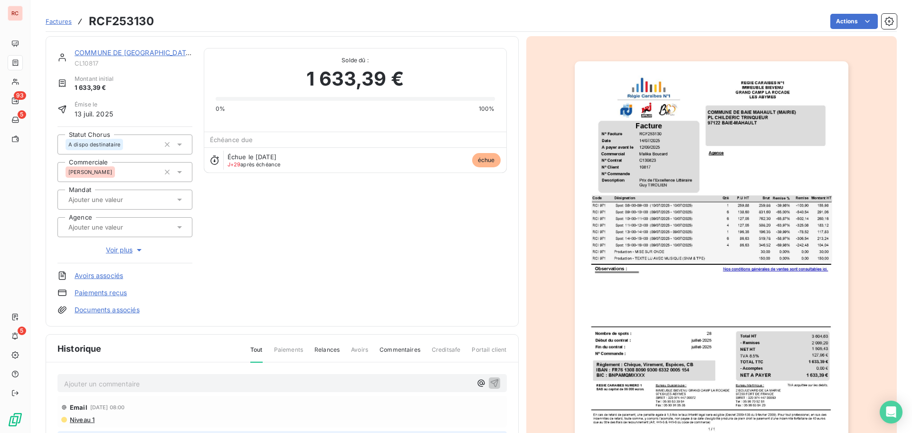
click at [85, 378] on p "Ajouter un commentaire ﻿" at bounding box center [267, 384] width 407 height 12
click at [490, 384] on icon "button" at bounding box center [494, 382] width 9 height 9
